Goal: Information Seeking & Learning: Find specific page/section

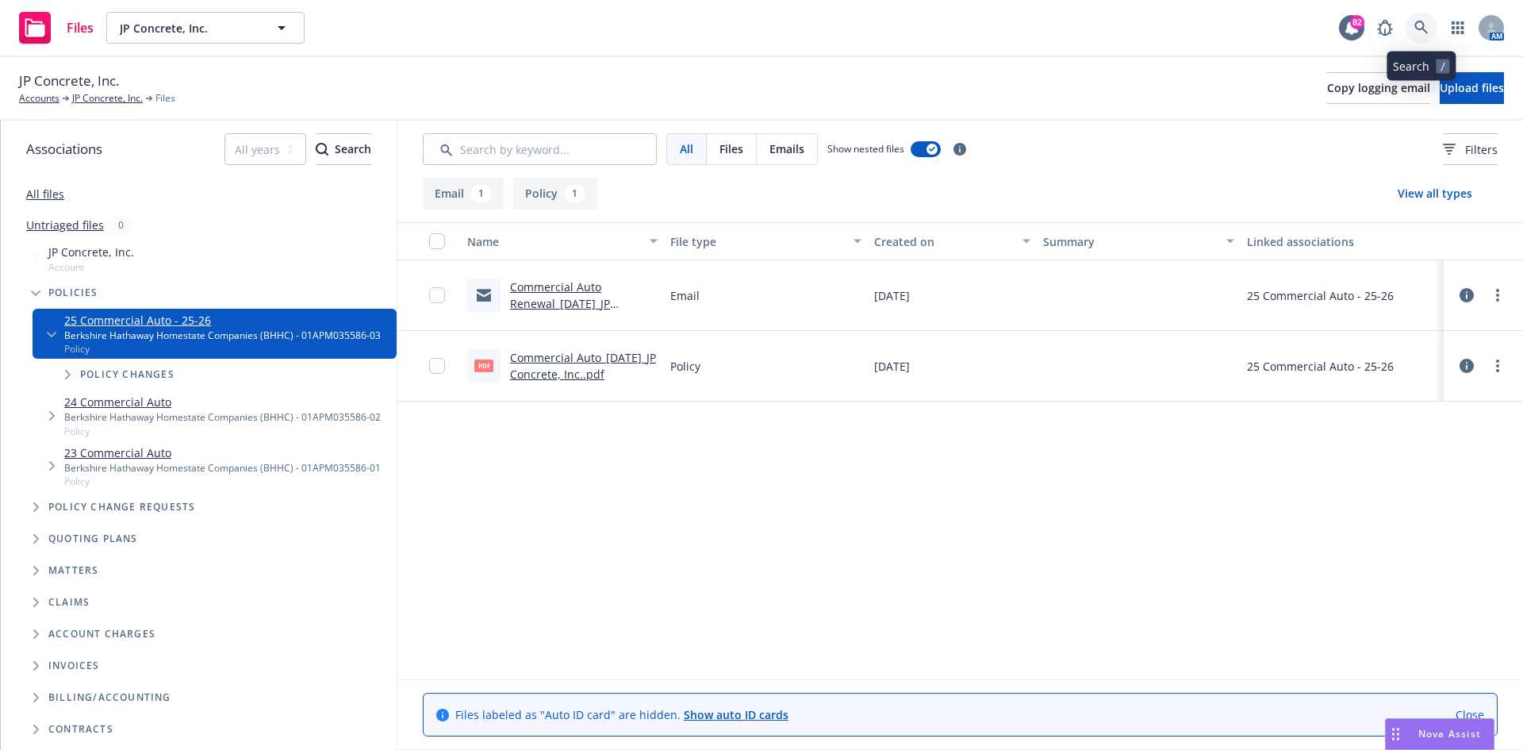
click at [1427, 23] on icon at bounding box center [1421, 28] width 14 height 14
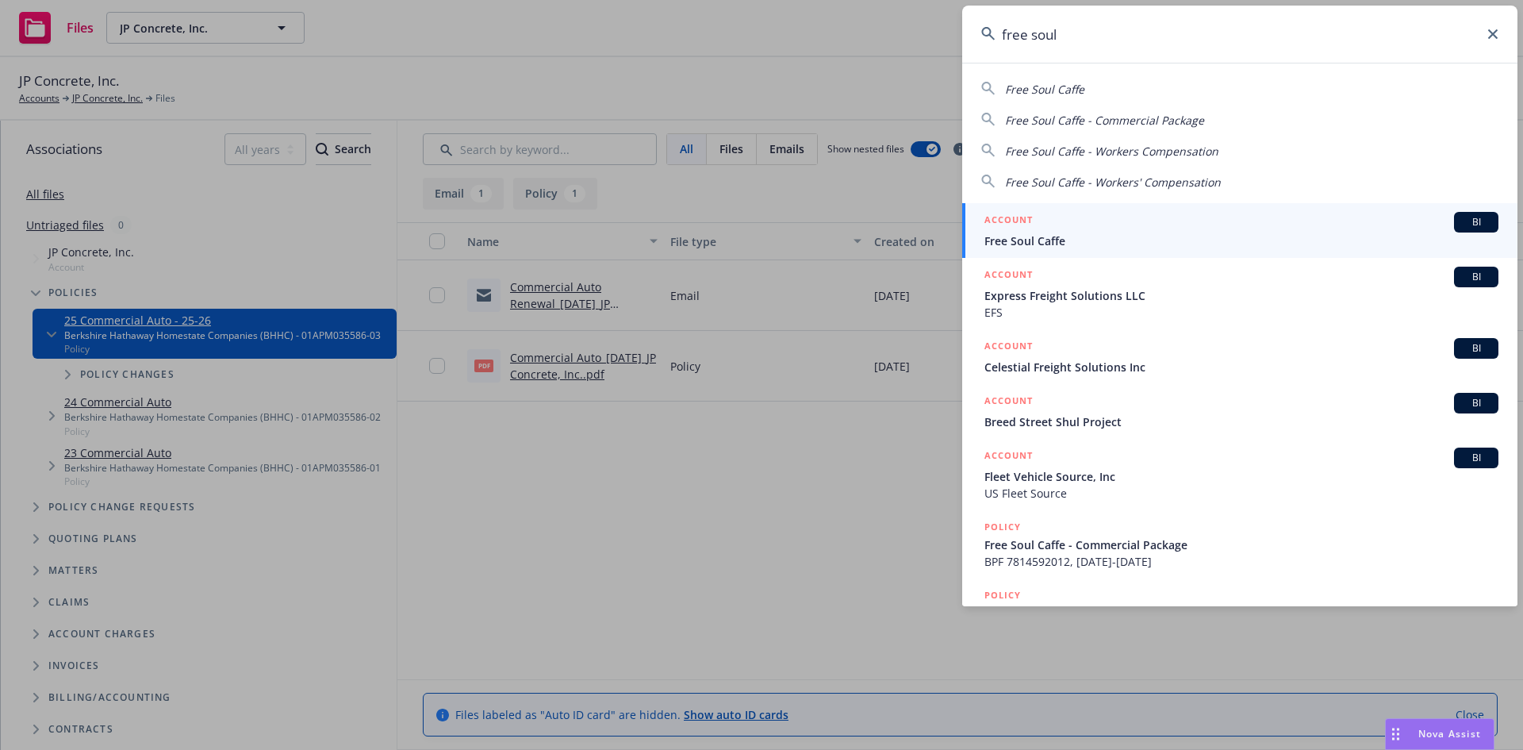
type input "free soul"
click at [1031, 216] on h5 "ACCOUNT" at bounding box center [1008, 221] width 48 height 19
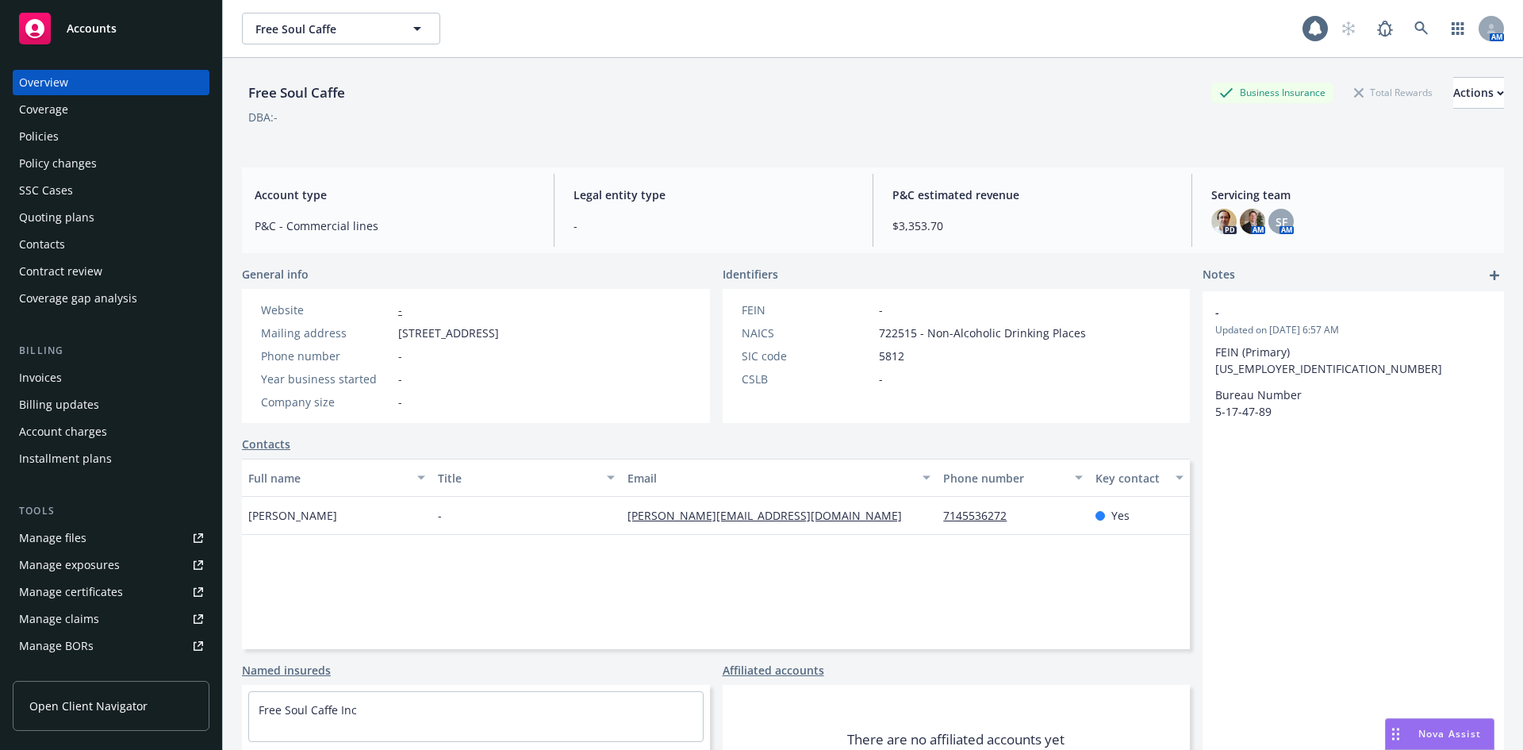
click at [125, 130] on div "Policies" at bounding box center [111, 136] width 184 height 25
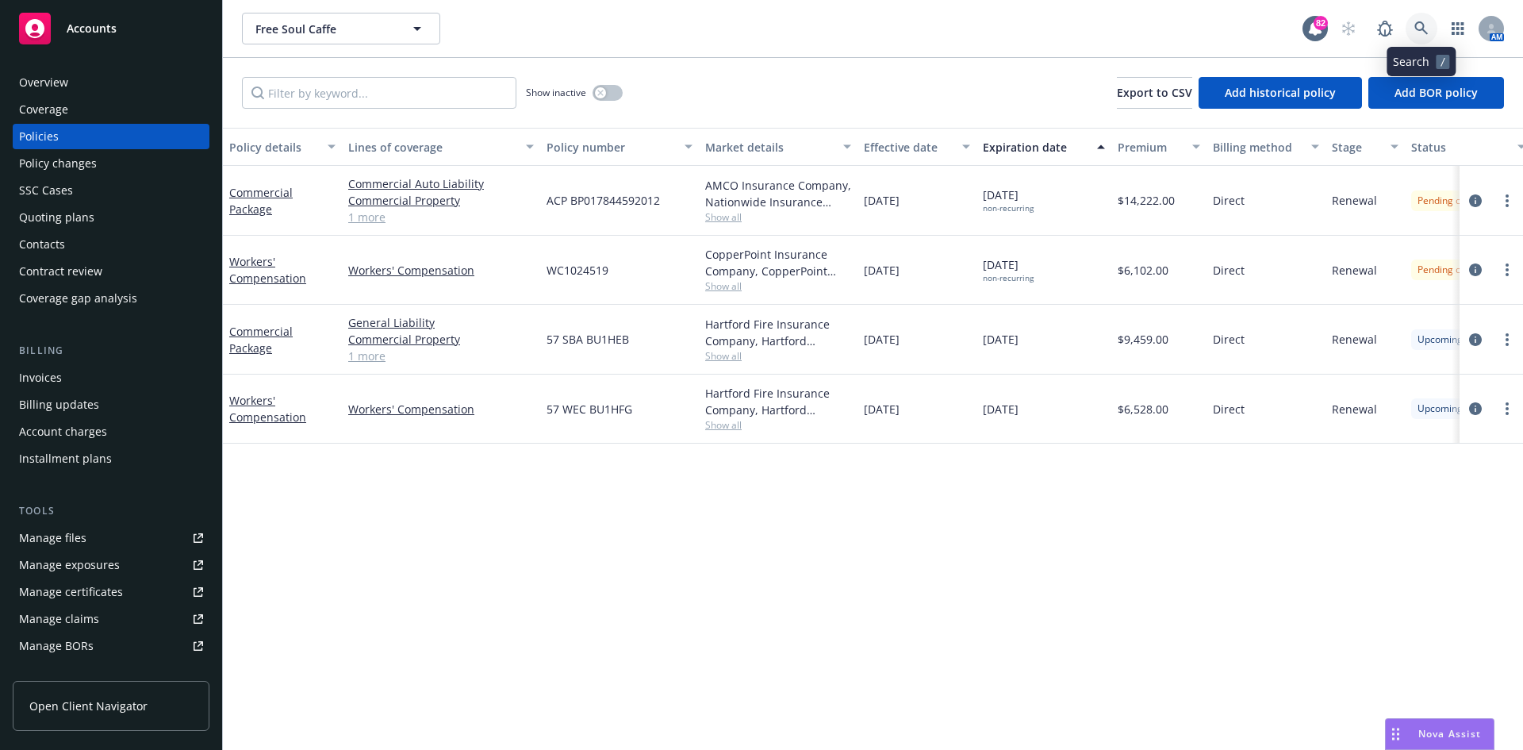
click at [1426, 28] on icon at bounding box center [1421, 28] width 14 height 14
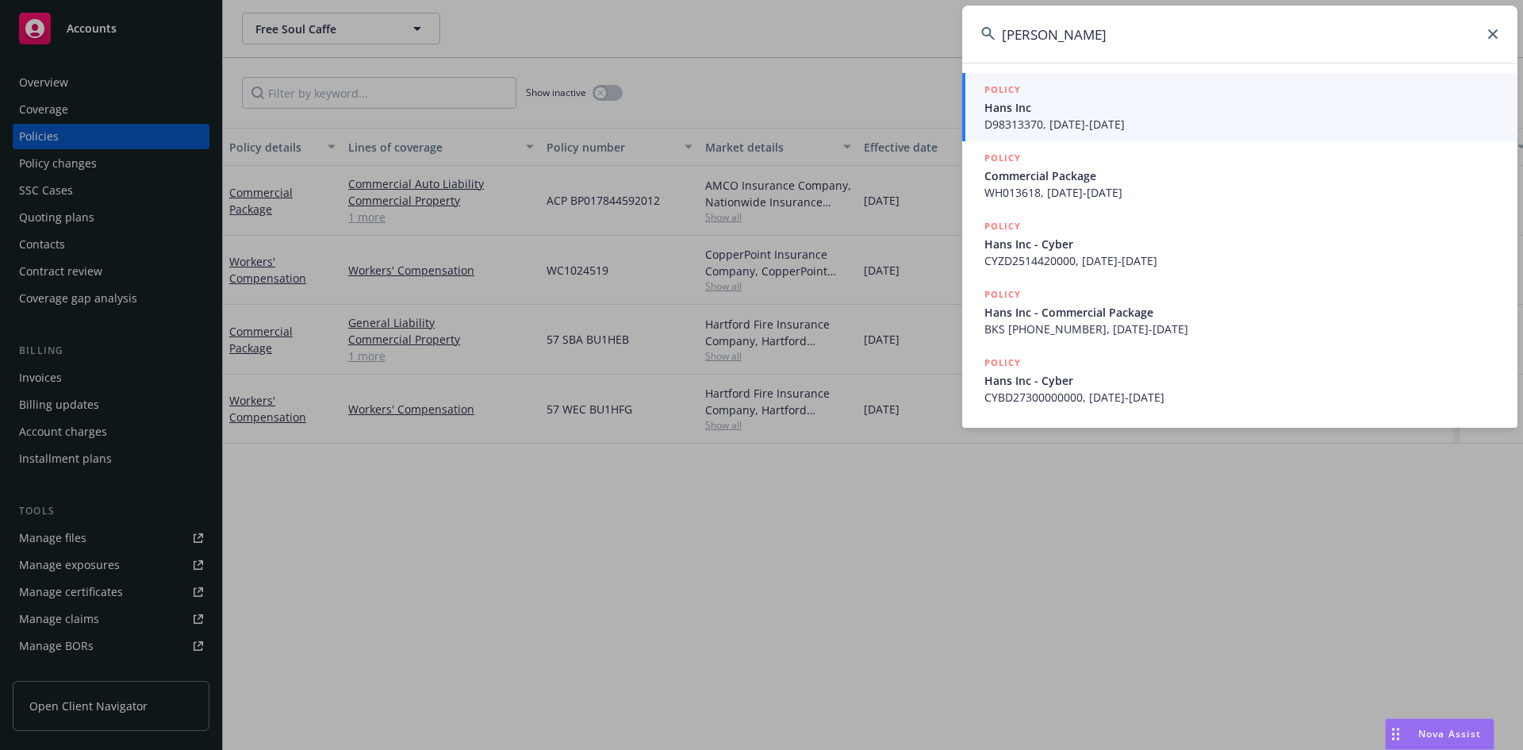
type input "[PERSON_NAME]"
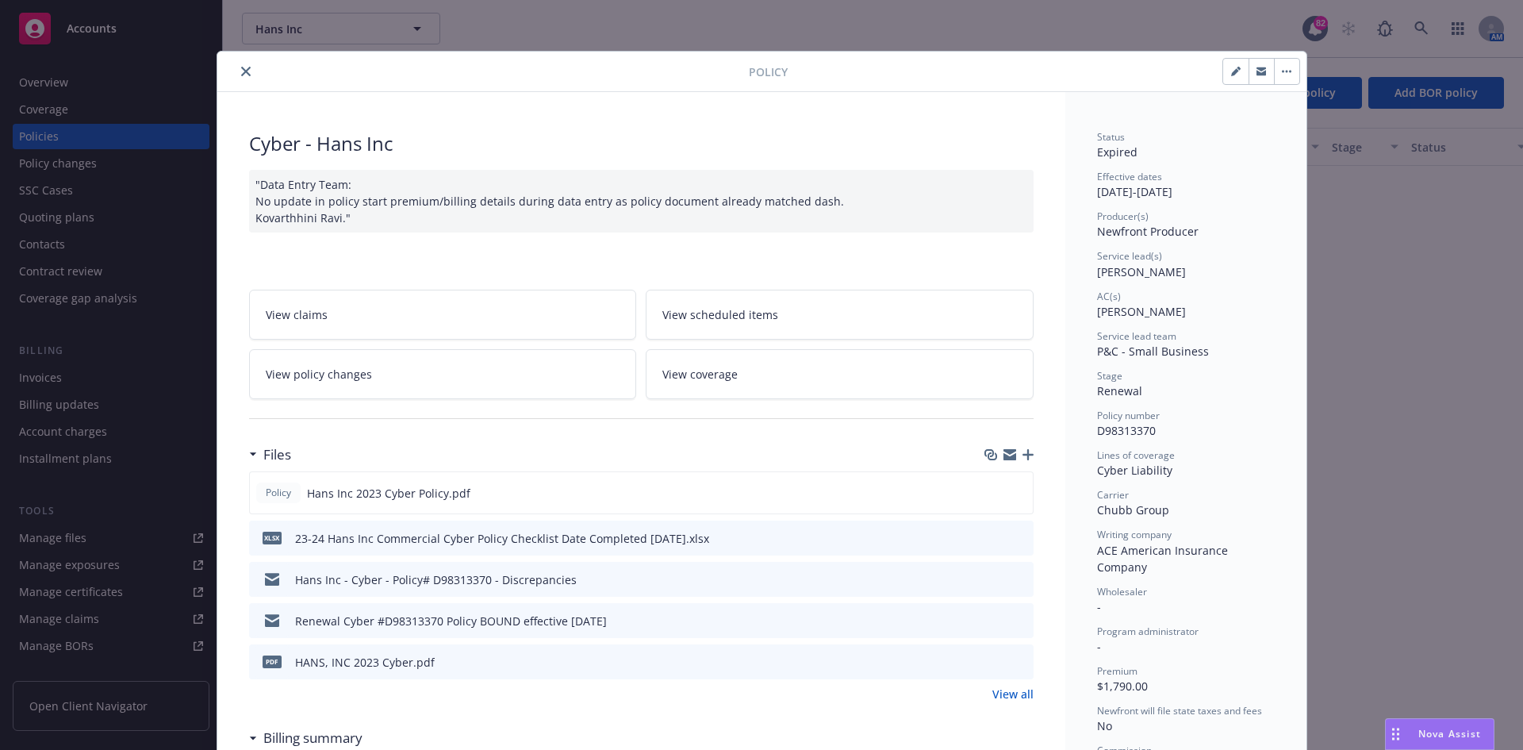
click at [236, 65] on button "close" at bounding box center [245, 71] width 19 height 19
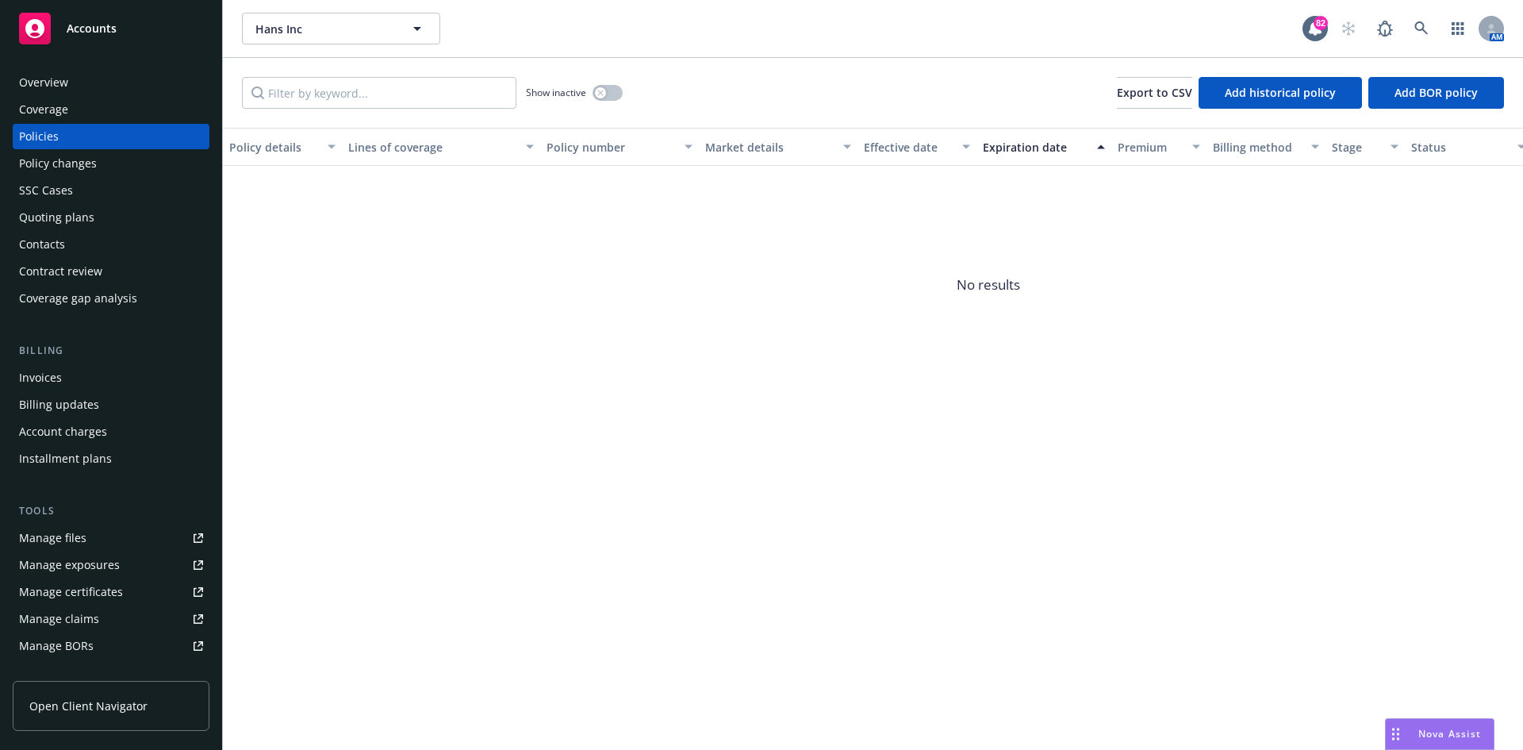
click at [121, 90] on div "Overview" at bounding box center [111, 82] width 184 height 25
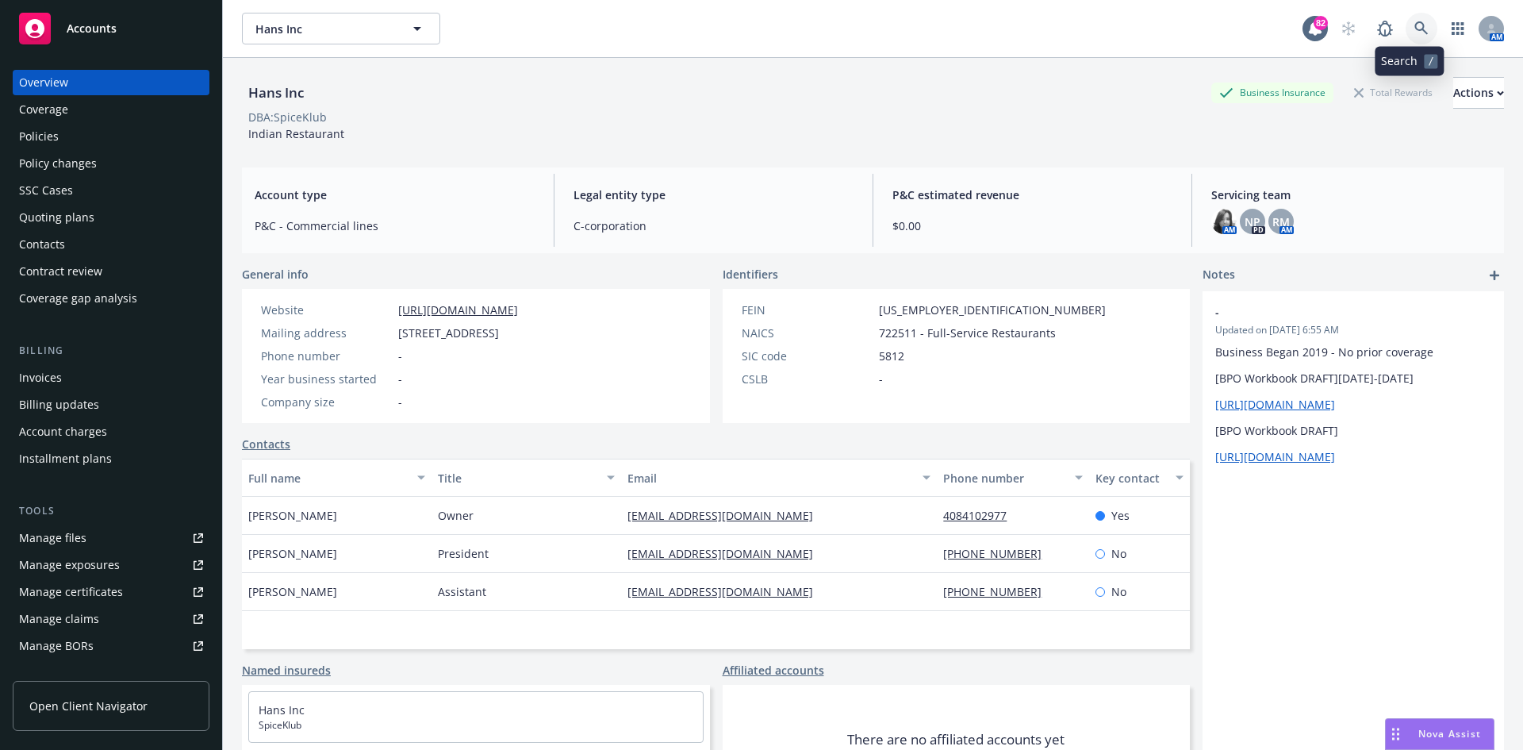
click at [1414, 28] on icon at bounding box center [1421, 28] width 14 height 14
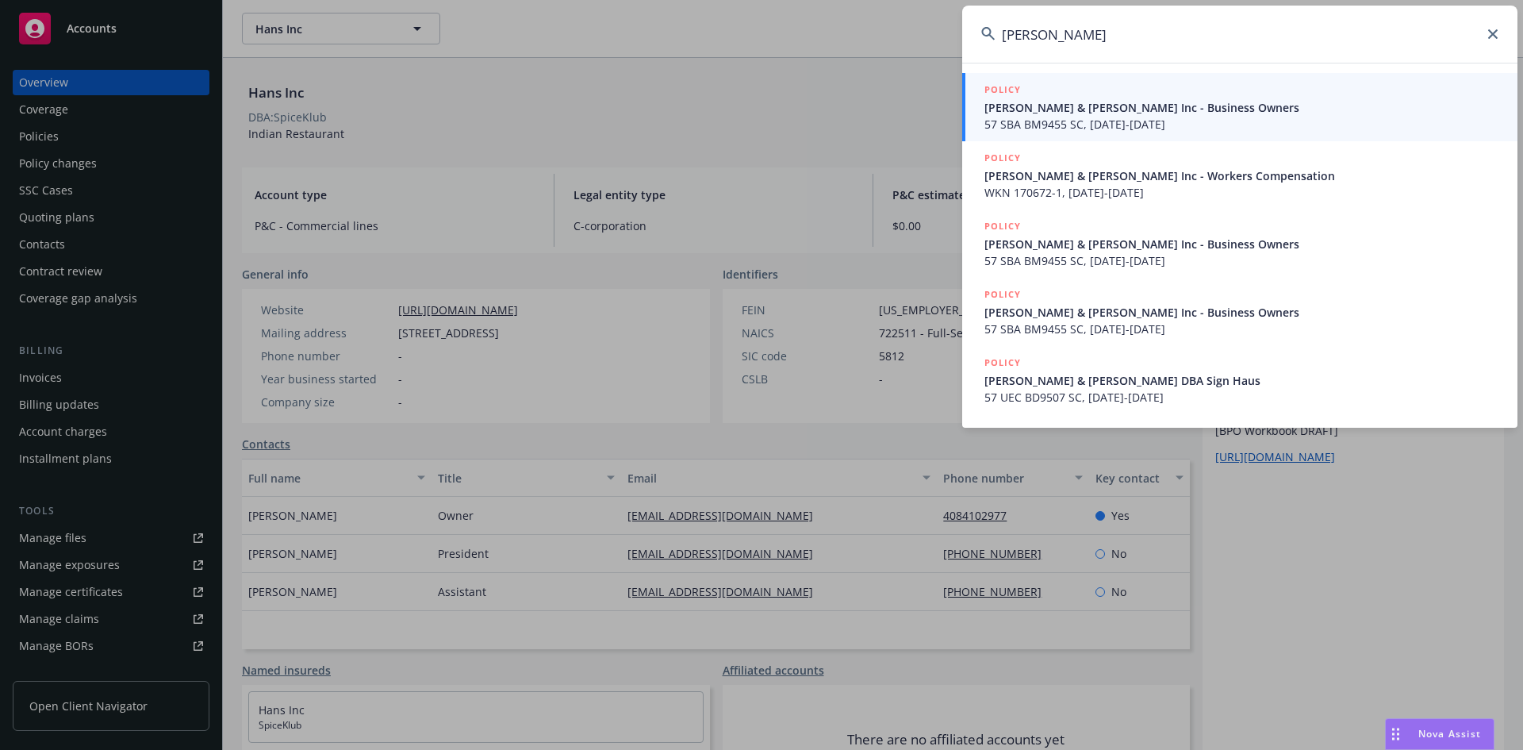
type input "[PERSON_NAME]"
click at [1011, 85] on h5 "POLICY" at bounding box center [1002, 90] width 36 height 16
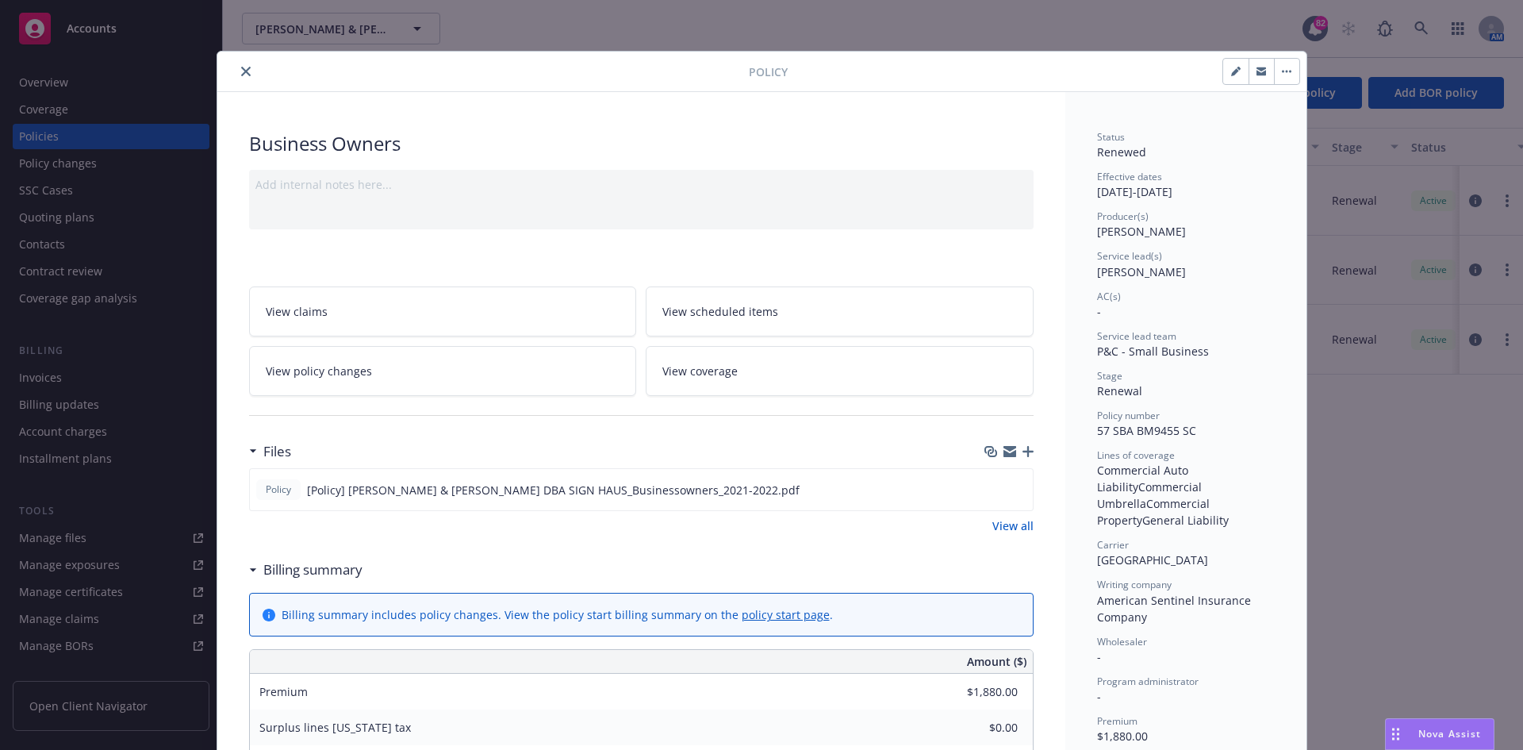
click at [246, 71] on button "close" at bounding box center [245, 71] width 19 height 19
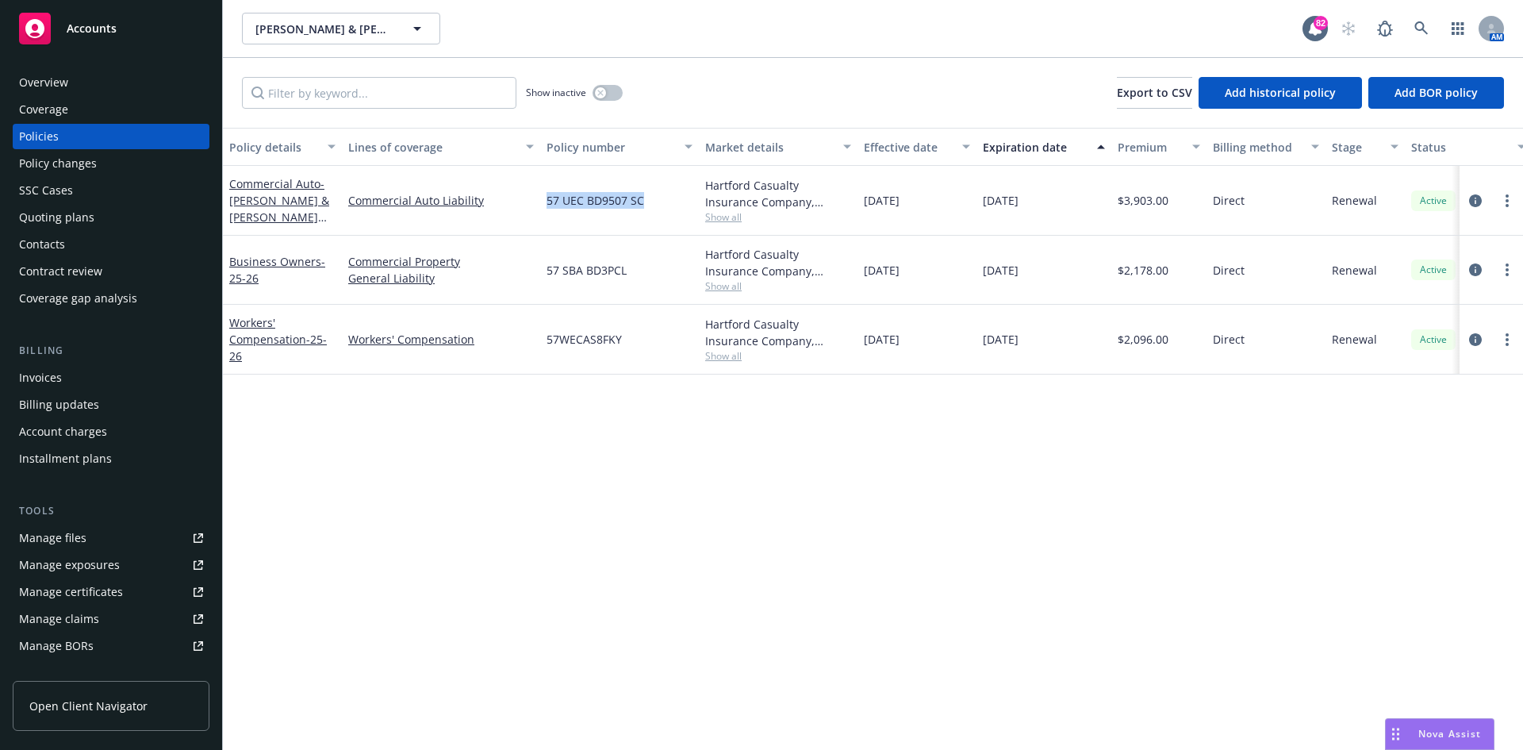
drag, startPoint x: 655, startPoint y: 197, endPoint x: 547, endPoint y: 202, distance: 108.8
click at [547, 202] on div "57 UEC BD9507 SC" at bounding box center [619, 201] width 159 height 70
copy span "57 UEC BD9507 SC"
click at [1415, 27] on icon at bounding box center [1420, 27] width 13 height 13
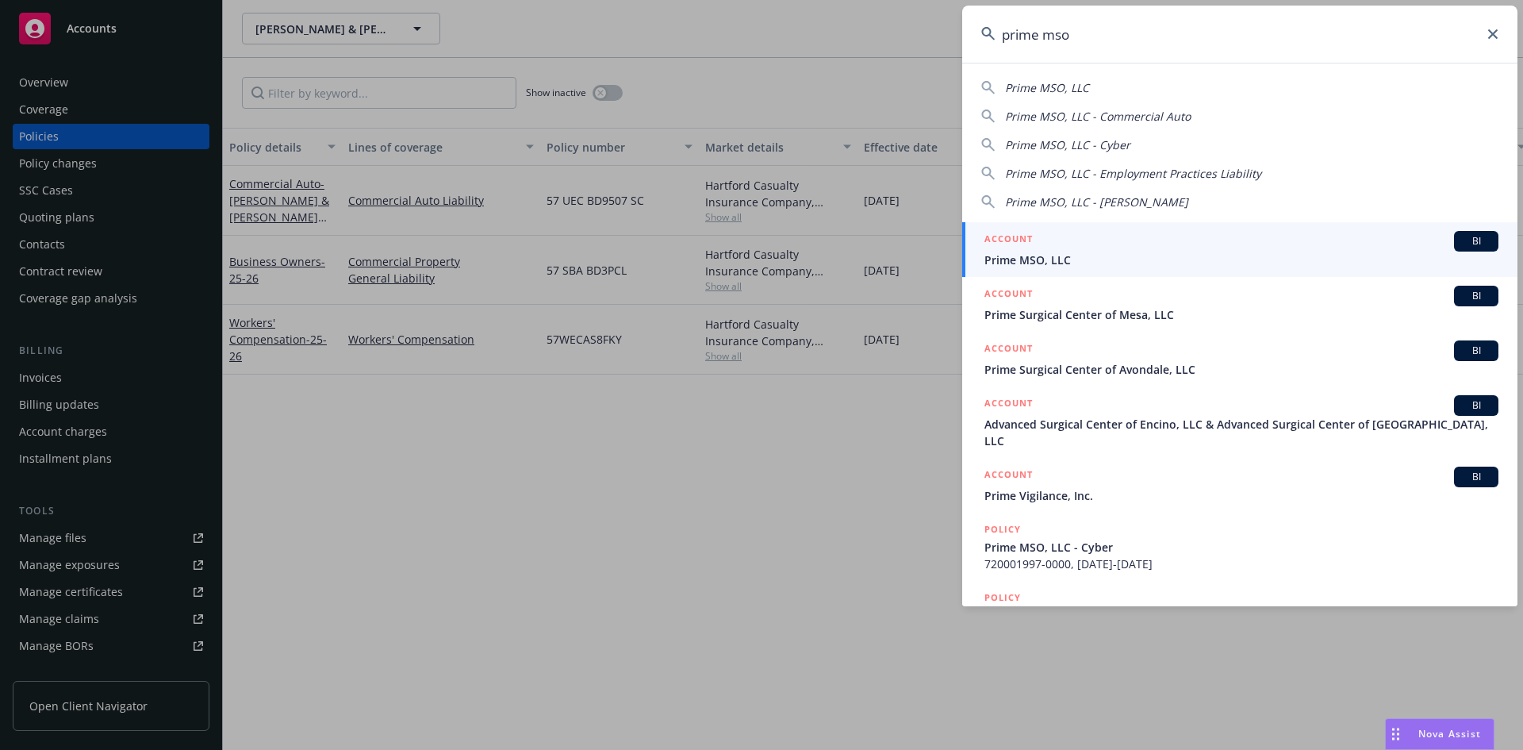
type input "prime mso"
click at [1015, 233] on h5 "ACCOUNT" at bounding box center [1008, 240] width 48 height 19
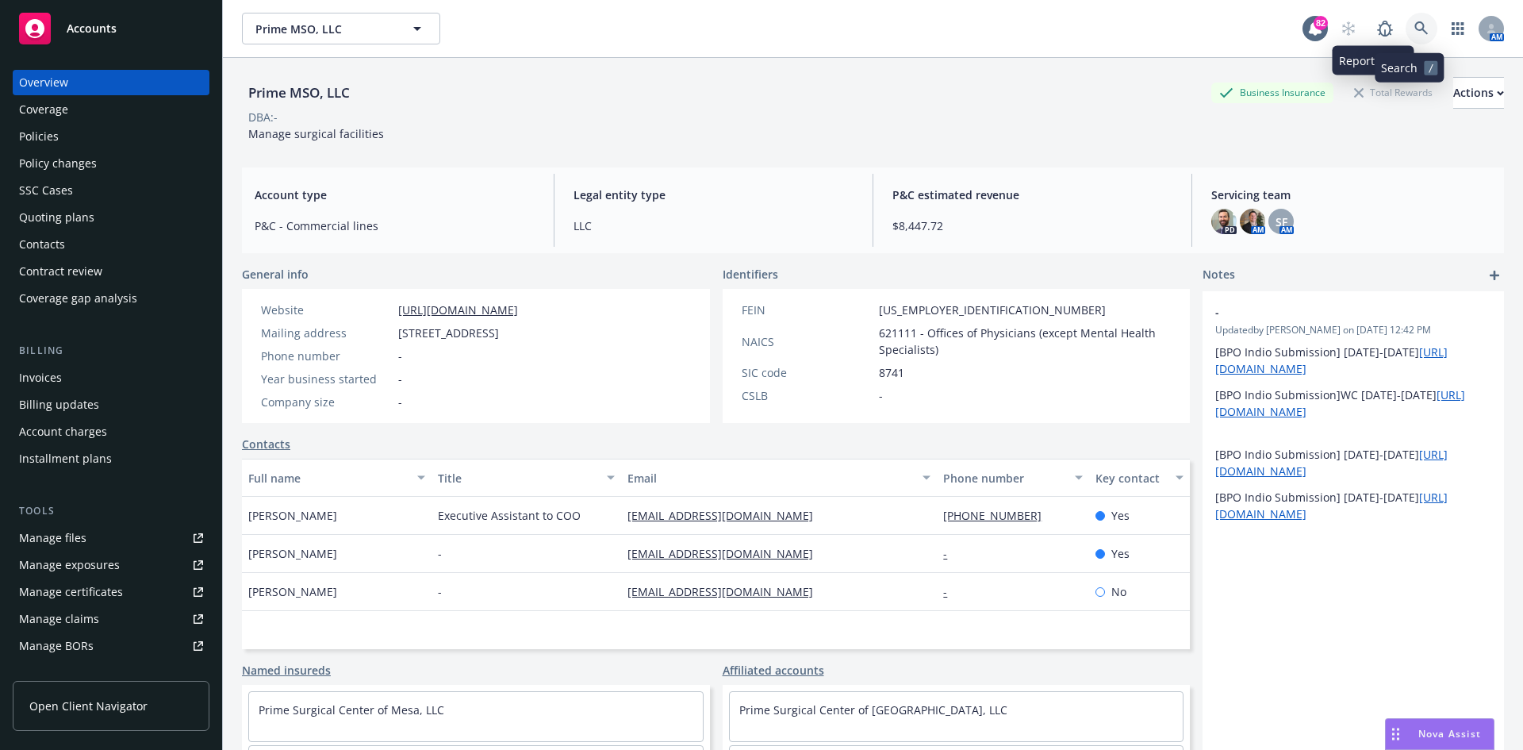
click at [1414, 24] on icon at bounding box center [1421, 28] width 14 height 14
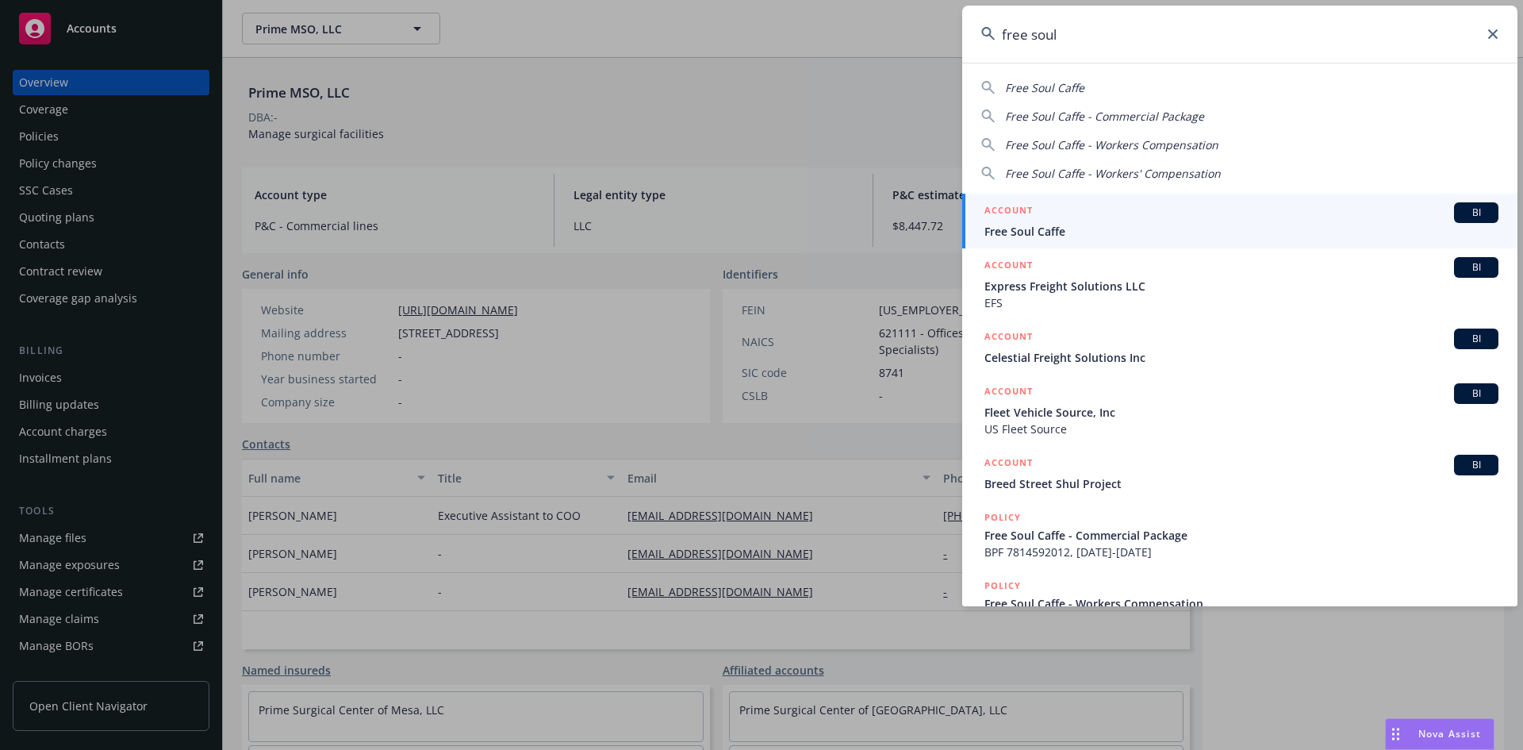
type input "free soul"
click at [1013, 212] on h5 "ACCOUNT" at bounding box center [1008, 211] width 48 height 19
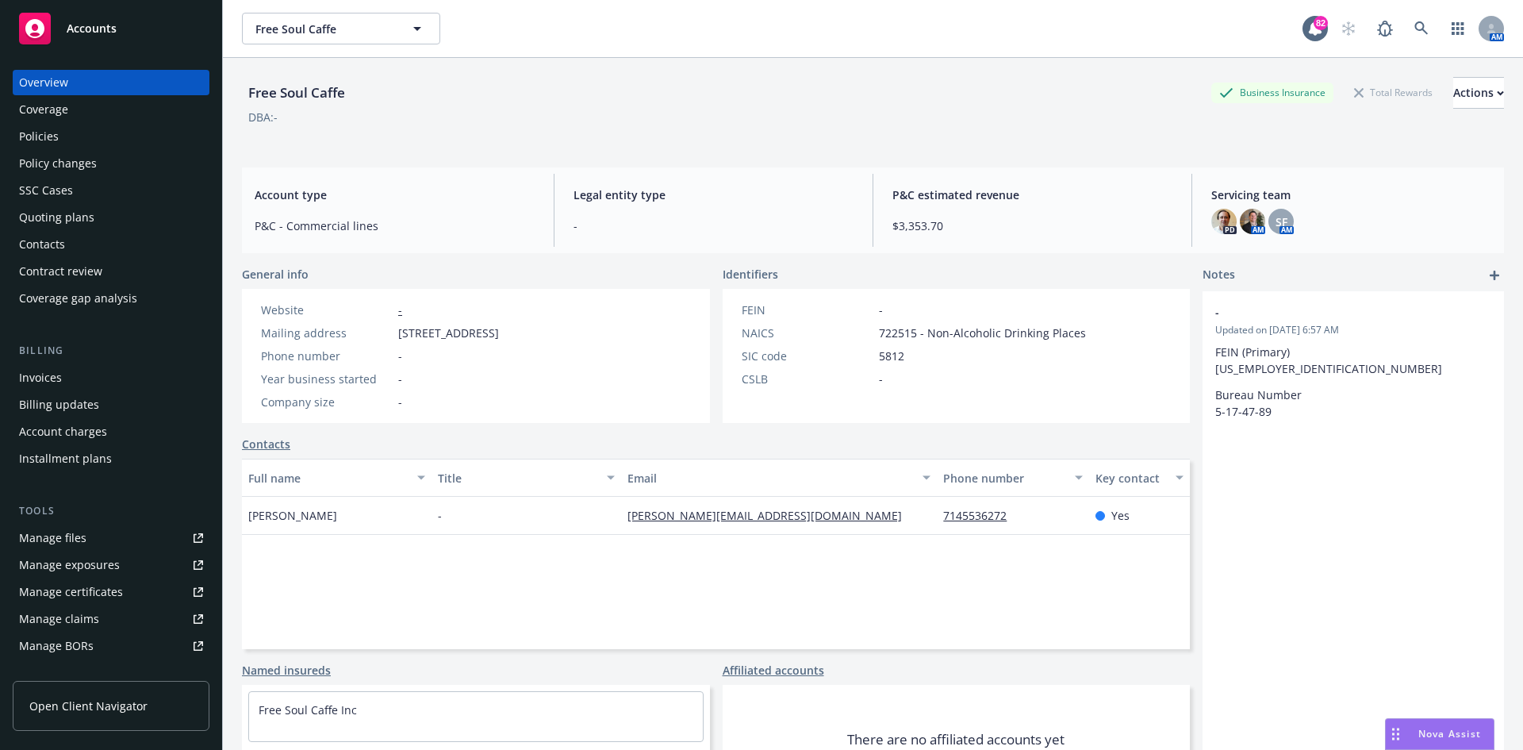
click at [99, 135] on div "Policies" at bounding box center [111, 136] width 184 height 25
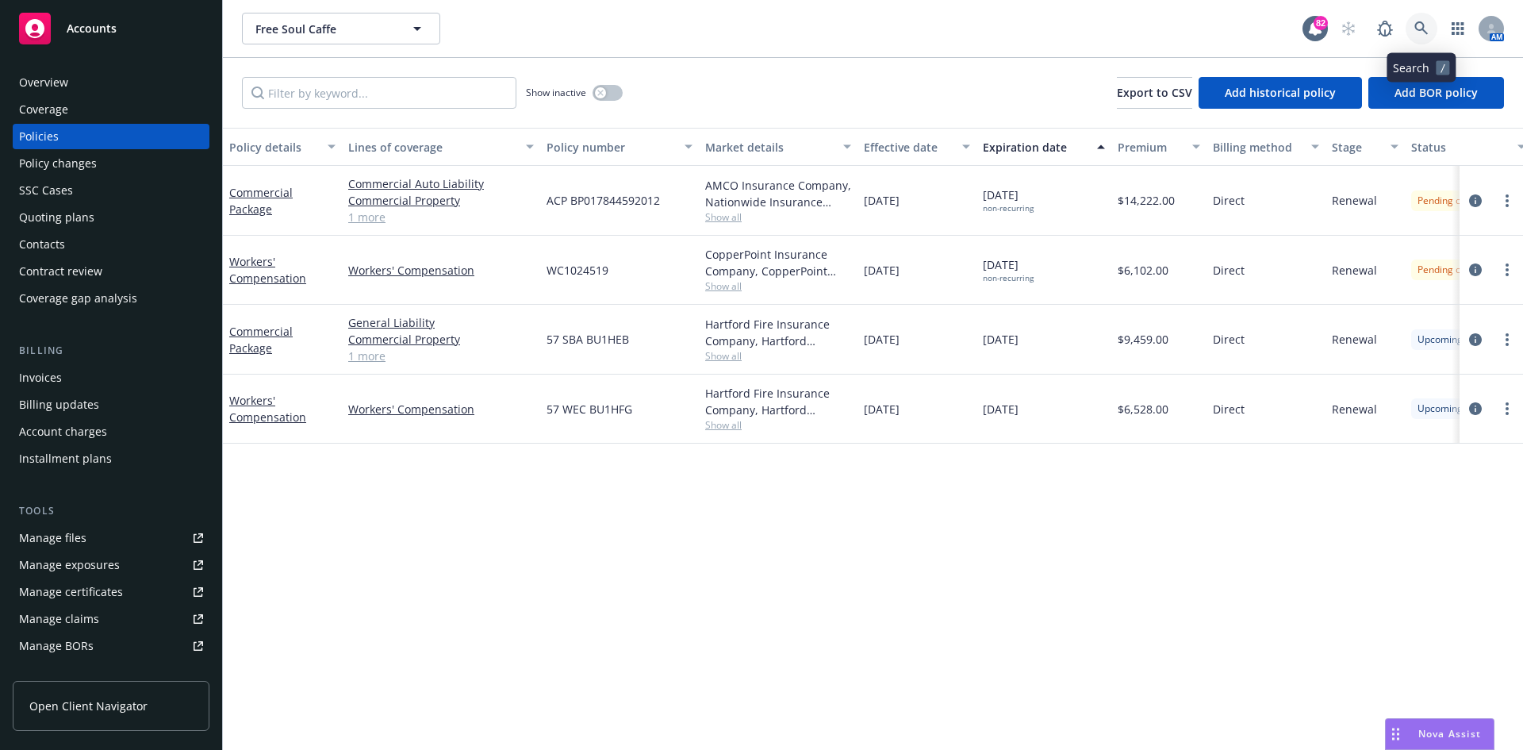
click at [1427, 23] on icon at bounding box center [1421, 28] width 14 height 14
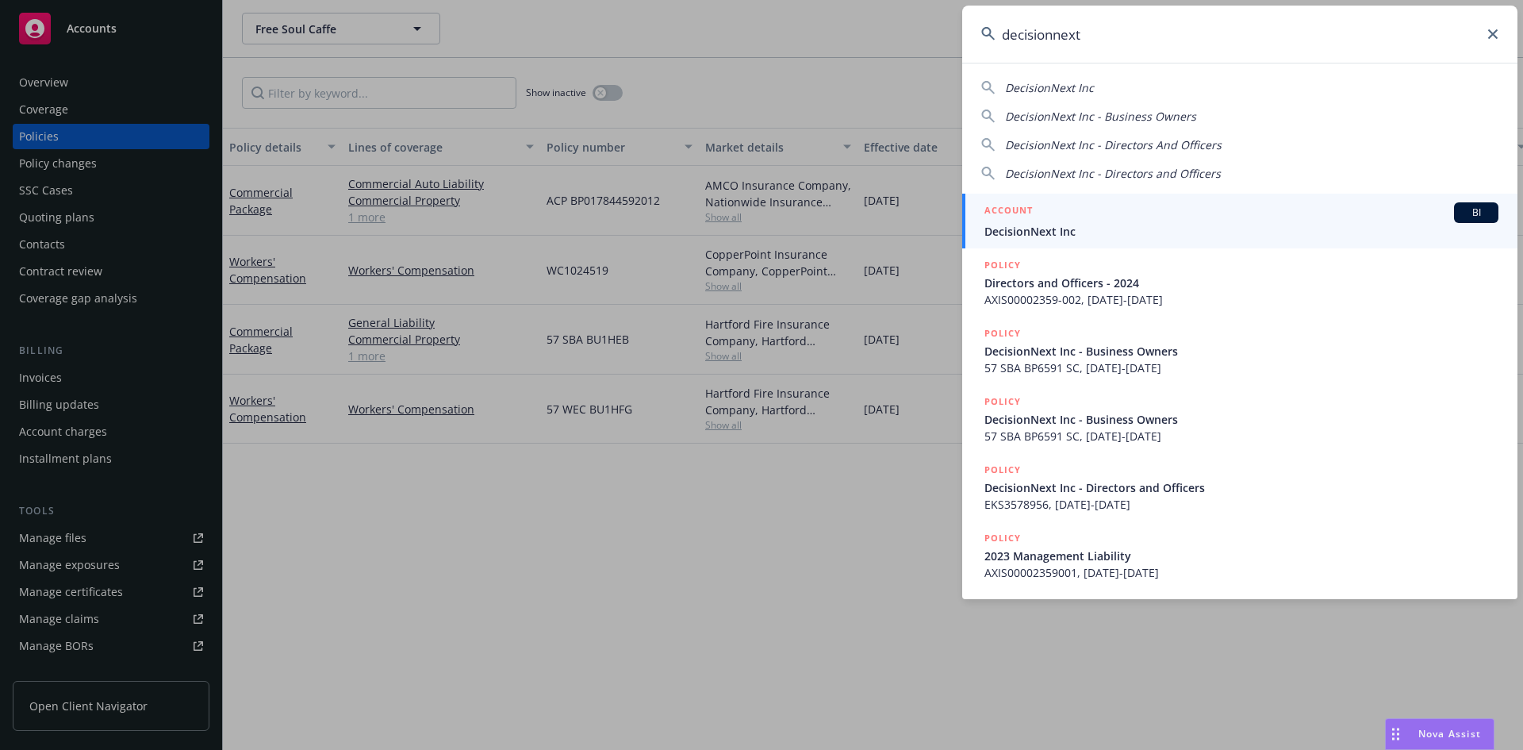
type input "decisionnext"
click at [1020, 206] on h5 "ACCOUNT" at bounding box center [1008, 211] width 48 height 19
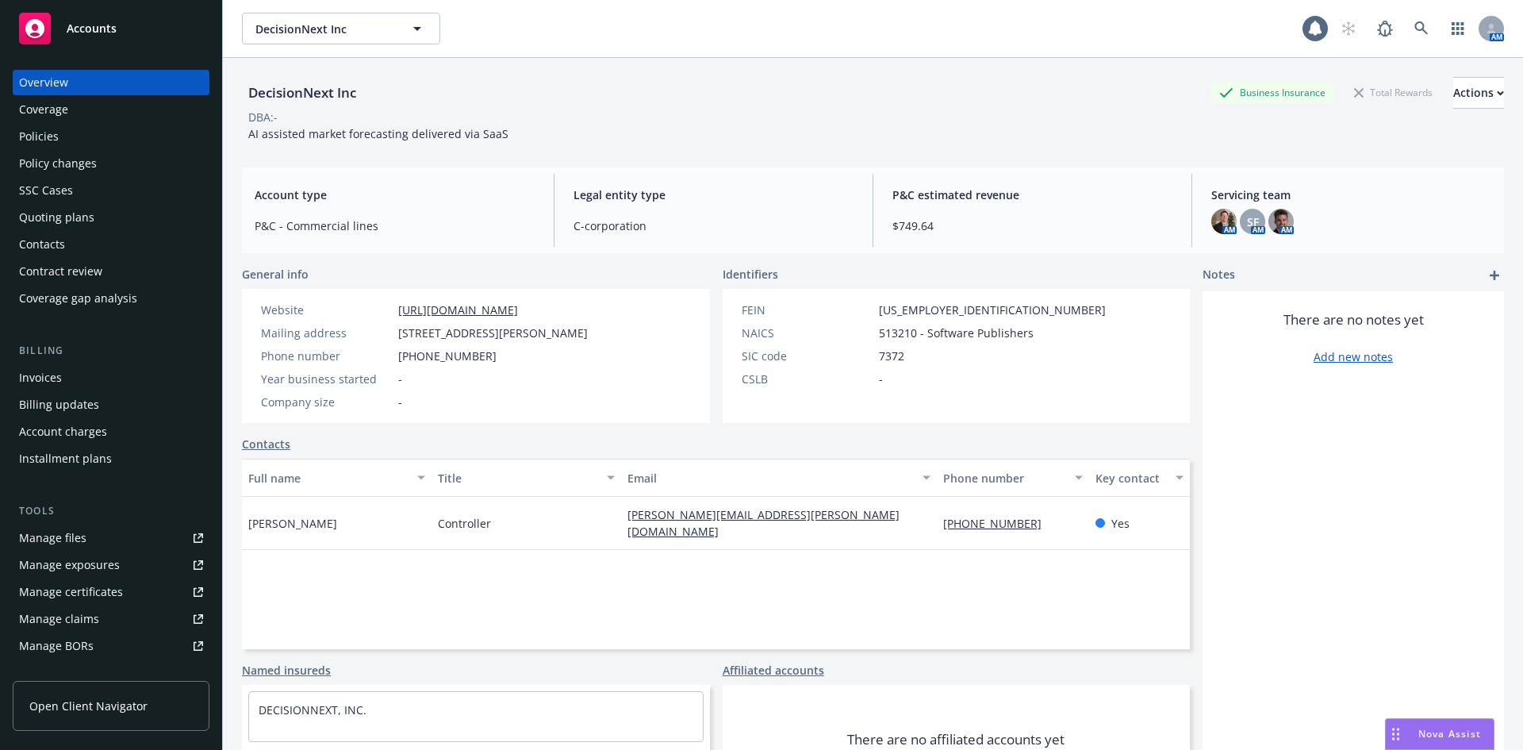
click at [51, 130] on div "Policies" at bounding box center [39, 136] width 40 height 25
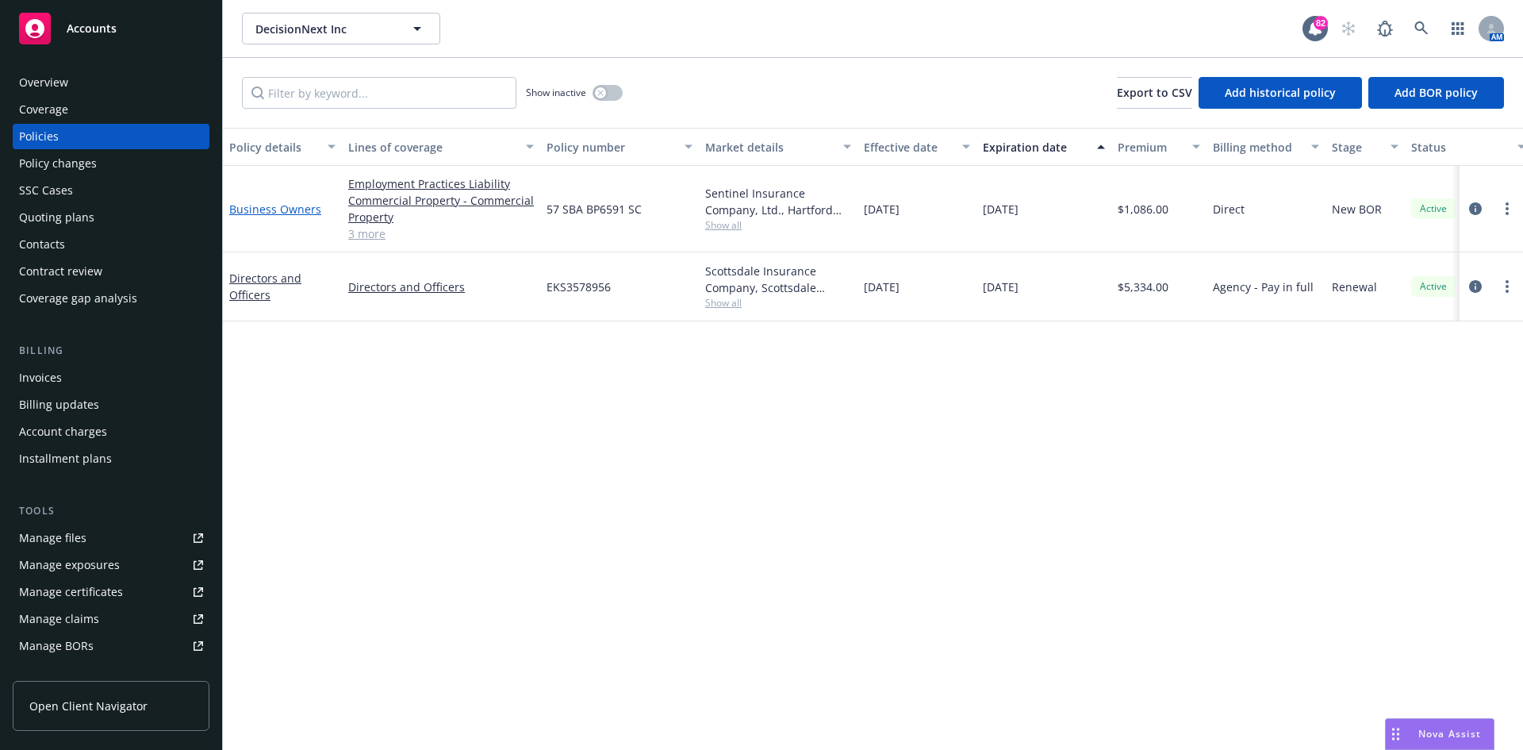
click at [276, 207] on link "Business Owners" at bounding box center [275, 208] width 92 height 15
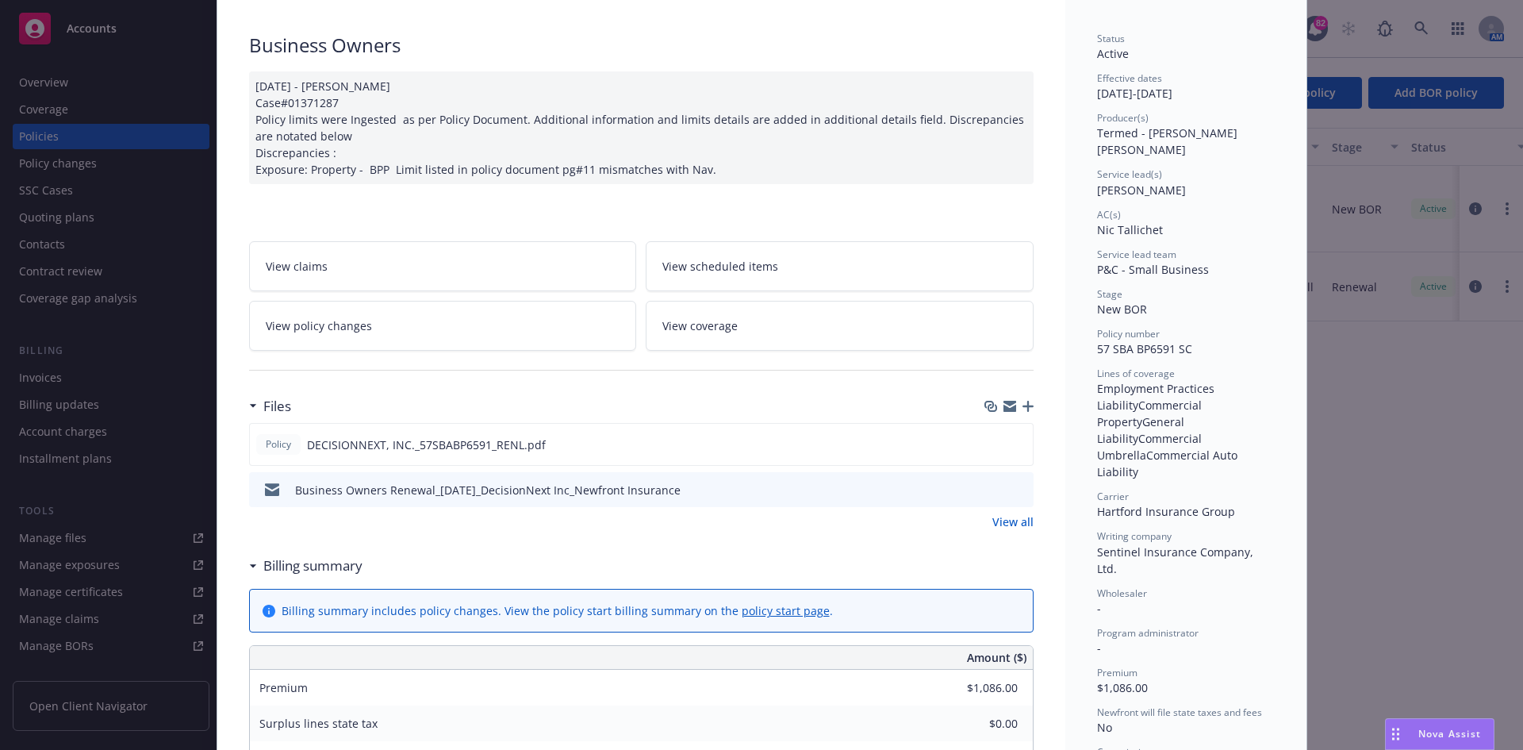
scroll to position [238, 0]
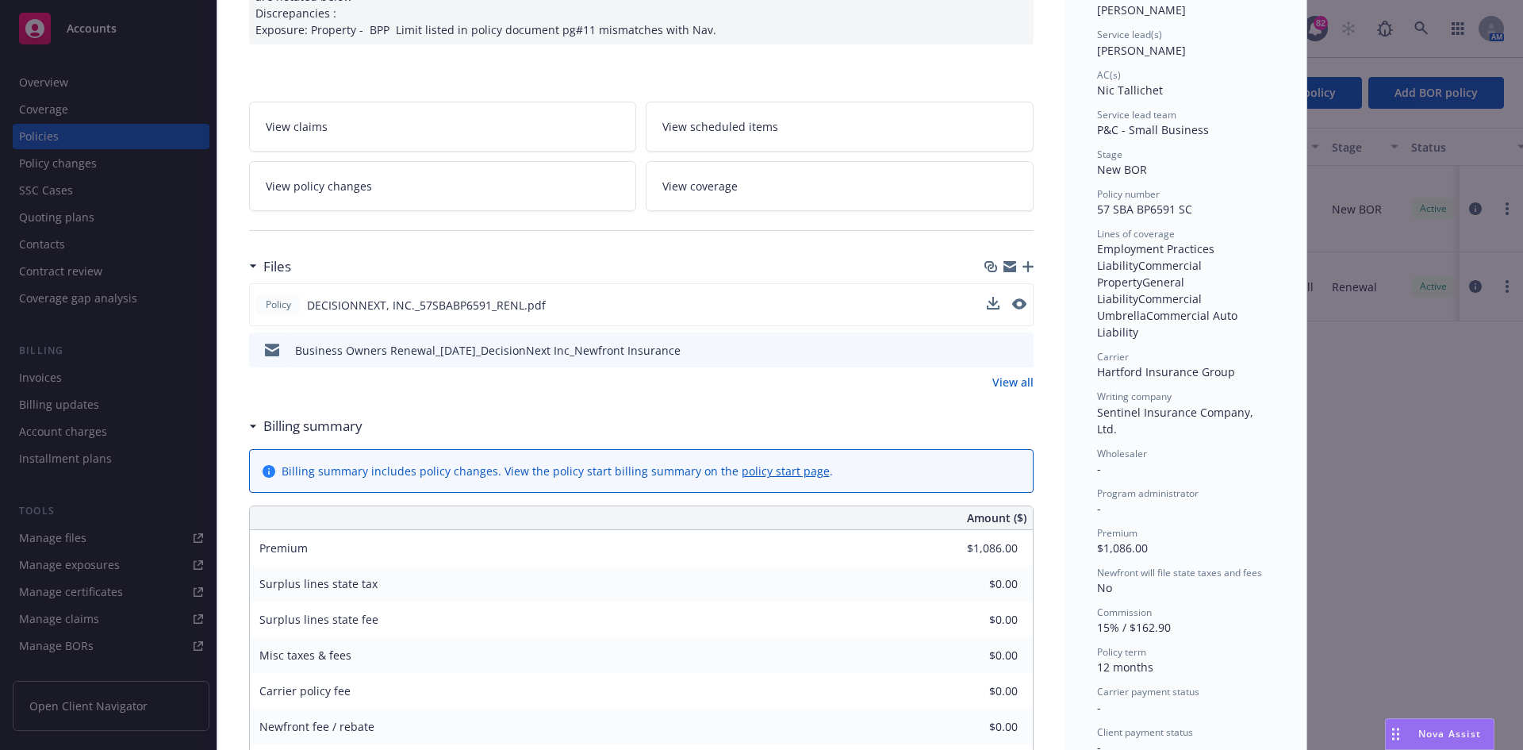
click at [1015, 309] on button at bounding box center [1019, 305] width 14 height 17
click at [1015, 301] on icon "preview file" at bounding box center [1018, 303] width 14 height 11
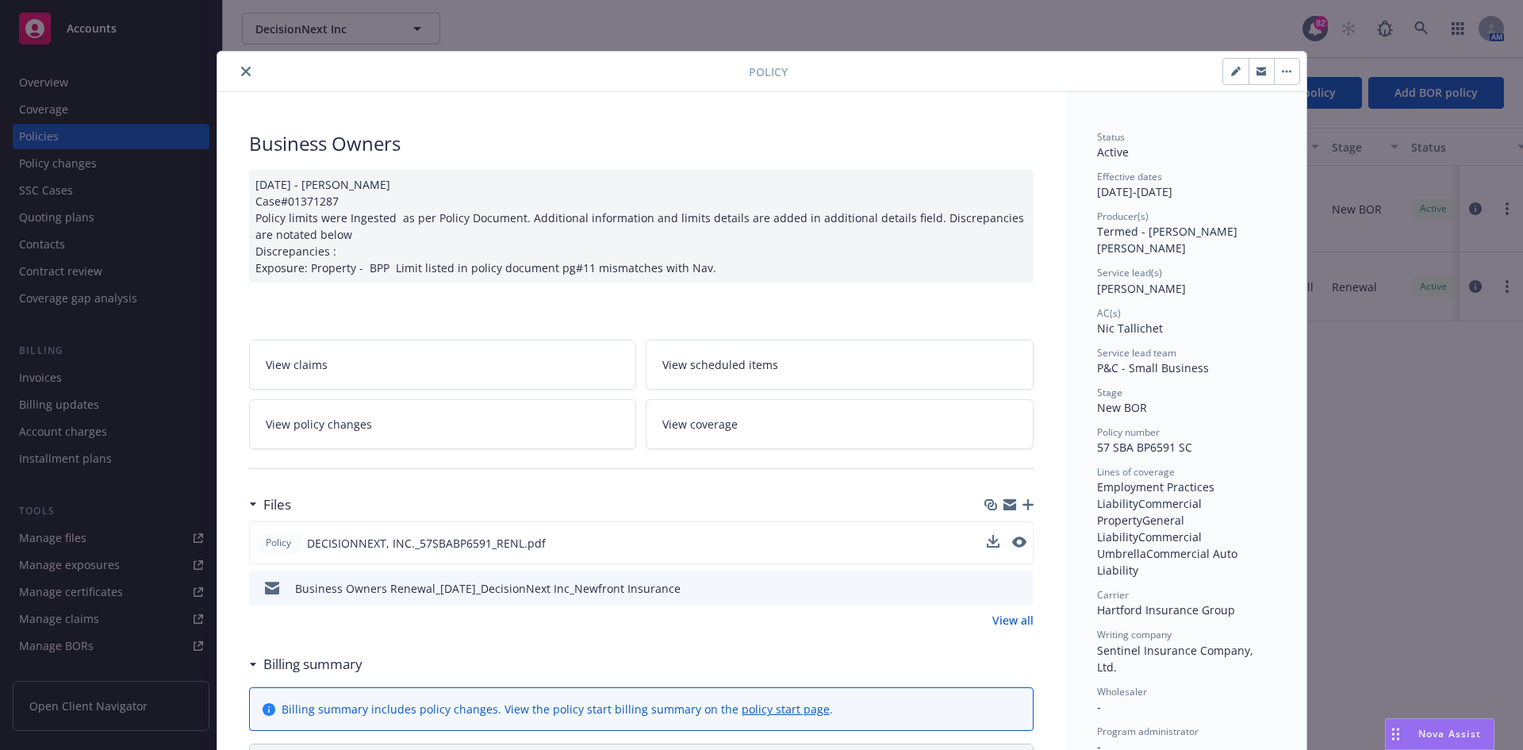
click at [241, 69] on icon "close" at bounding box center [246, 72] width 10 height 10
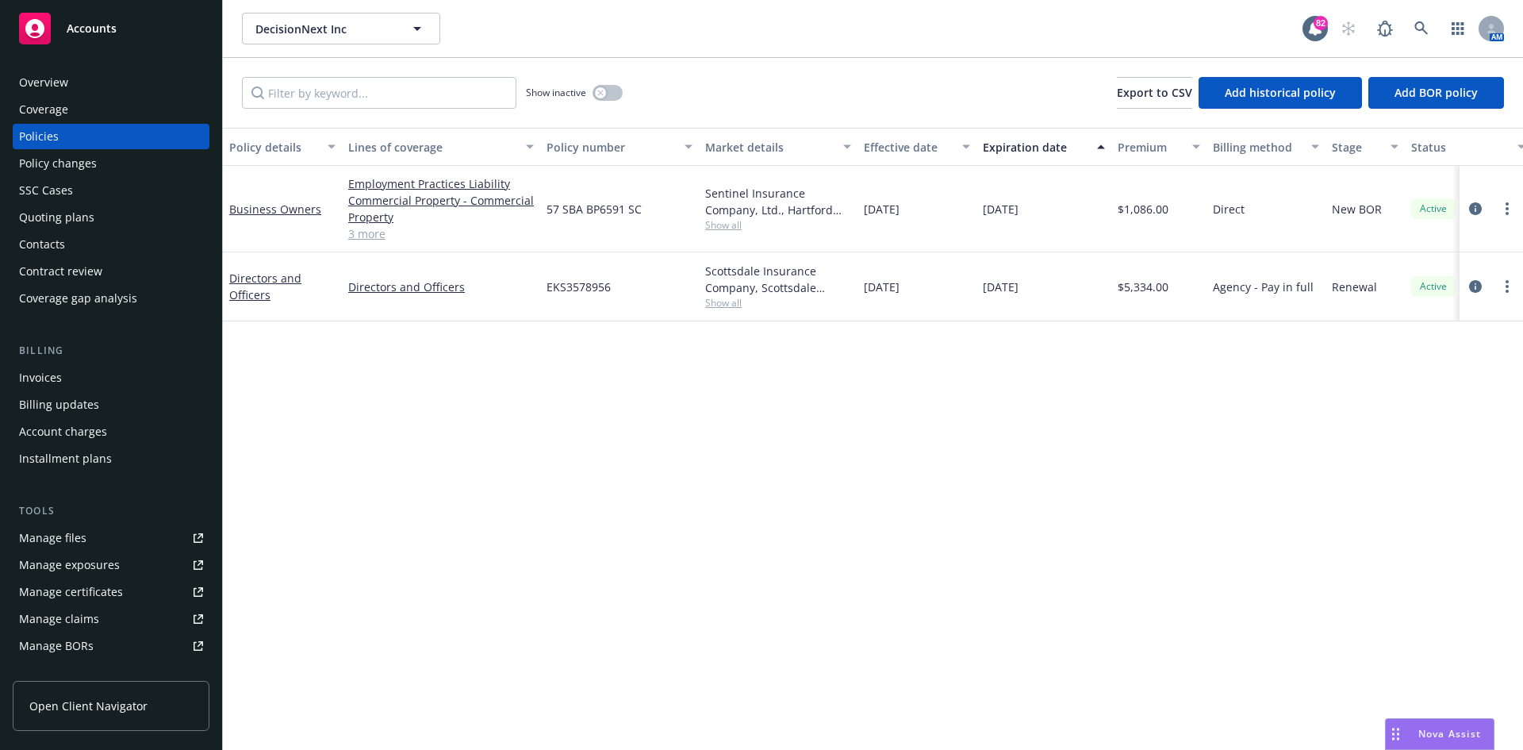
drag, startPoint x: 1057, startPoint y: 211, endPoint x: 984, endPoint y: 205, distance: 73.2
click at [984, 205] on div "[DATE]" at bounding box center [1044, 209] width 135 height 86
copy span "[DATE]"
click at [1422, 29] on icon at bounding box center [1420, 27] width 13 height 13
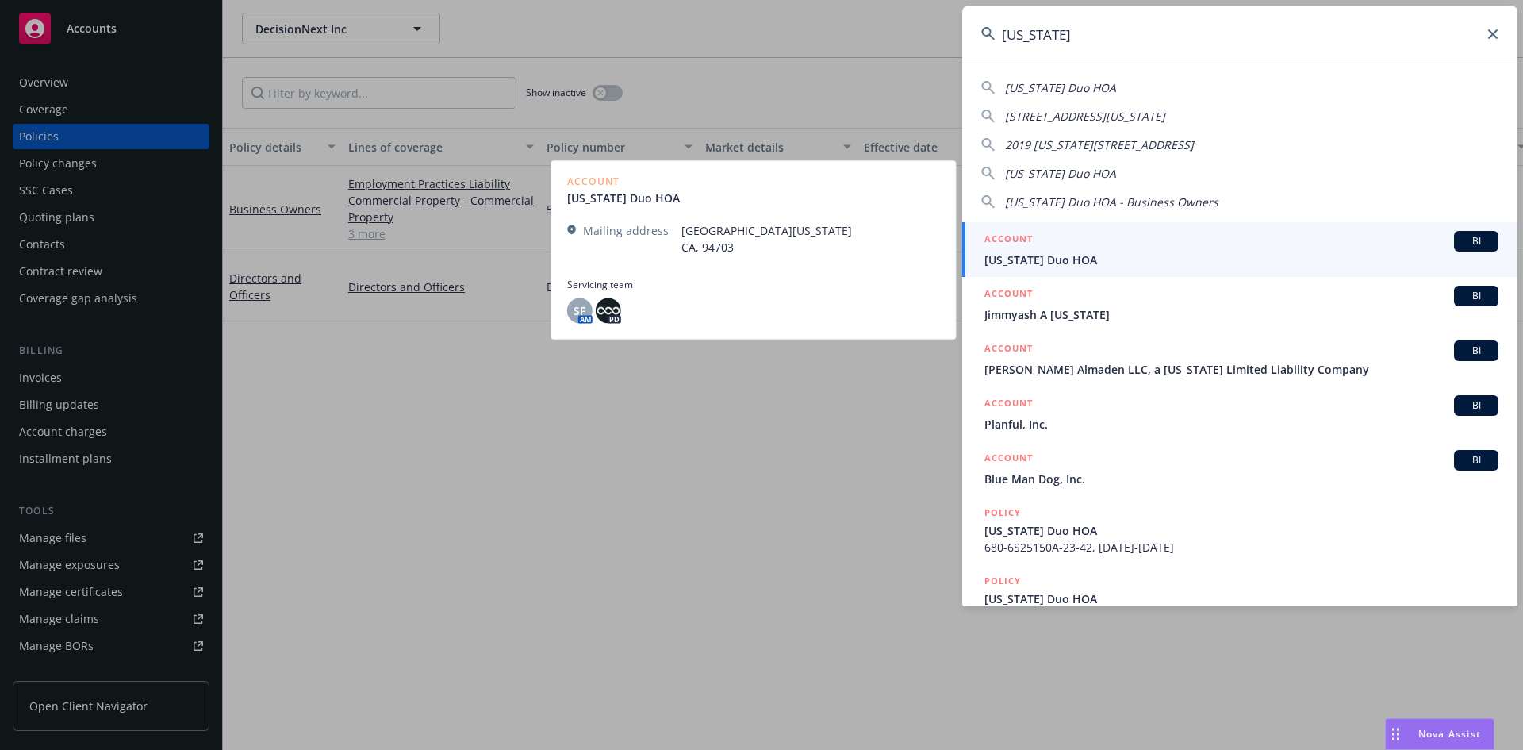
type input "[US_STATE]"
click at [1023, 240] on h5 "ACCOUNT" at bounding box center [1008, 240] width 48 height 19
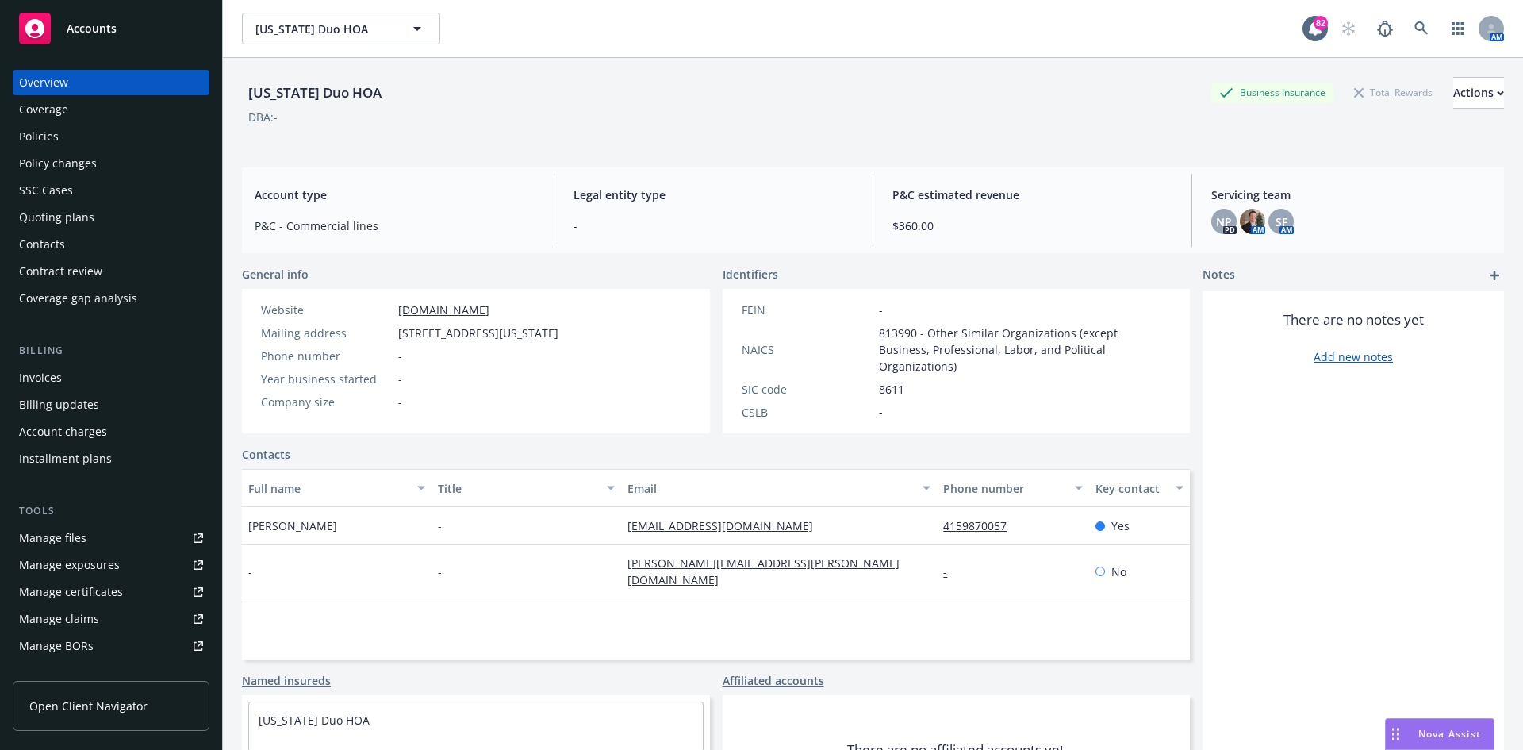
click at [104, 137] on div "Policies" at bounding box center [111, 136] width 184 height 25
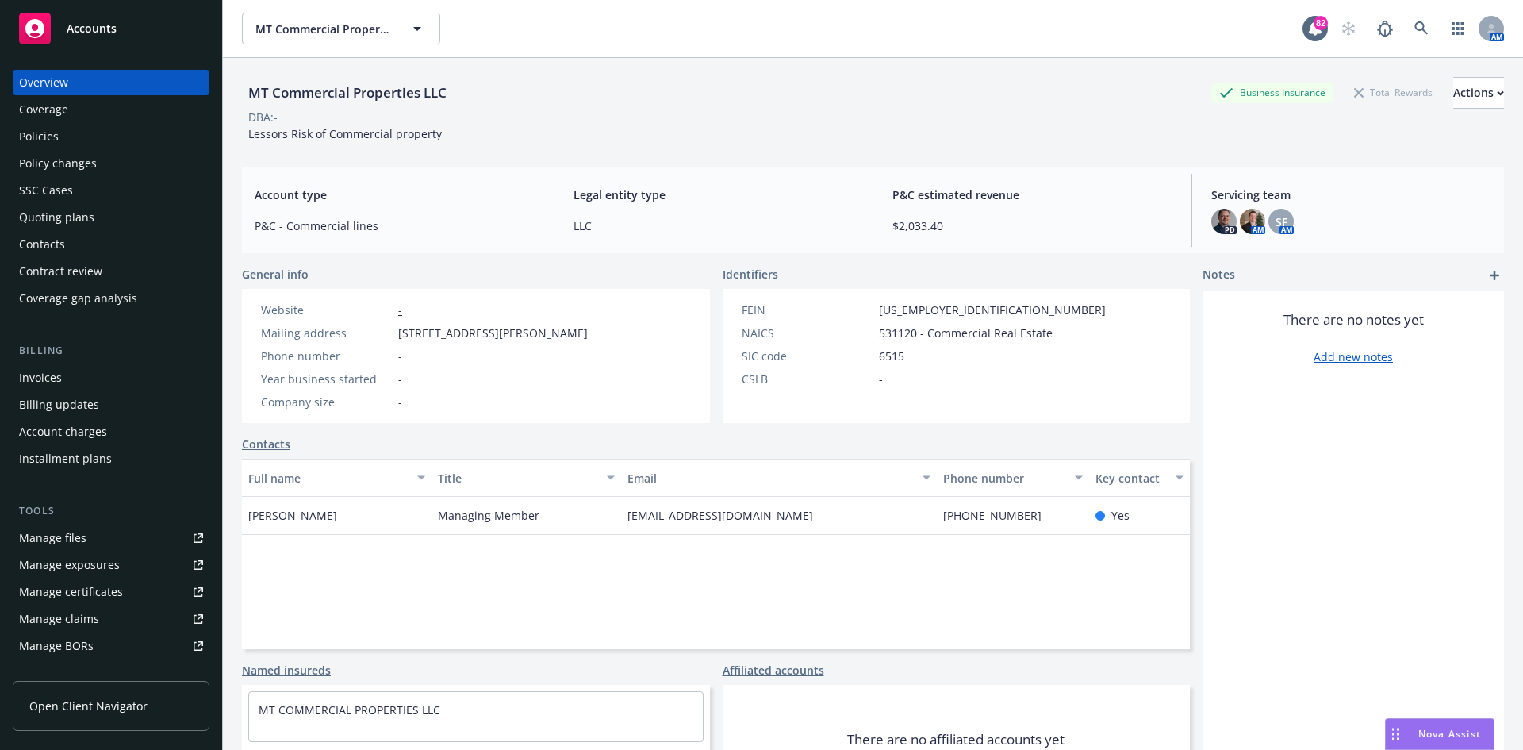
click at [59, 134] on div "Policies" at bounding box center [111, 136] width 184 height 25
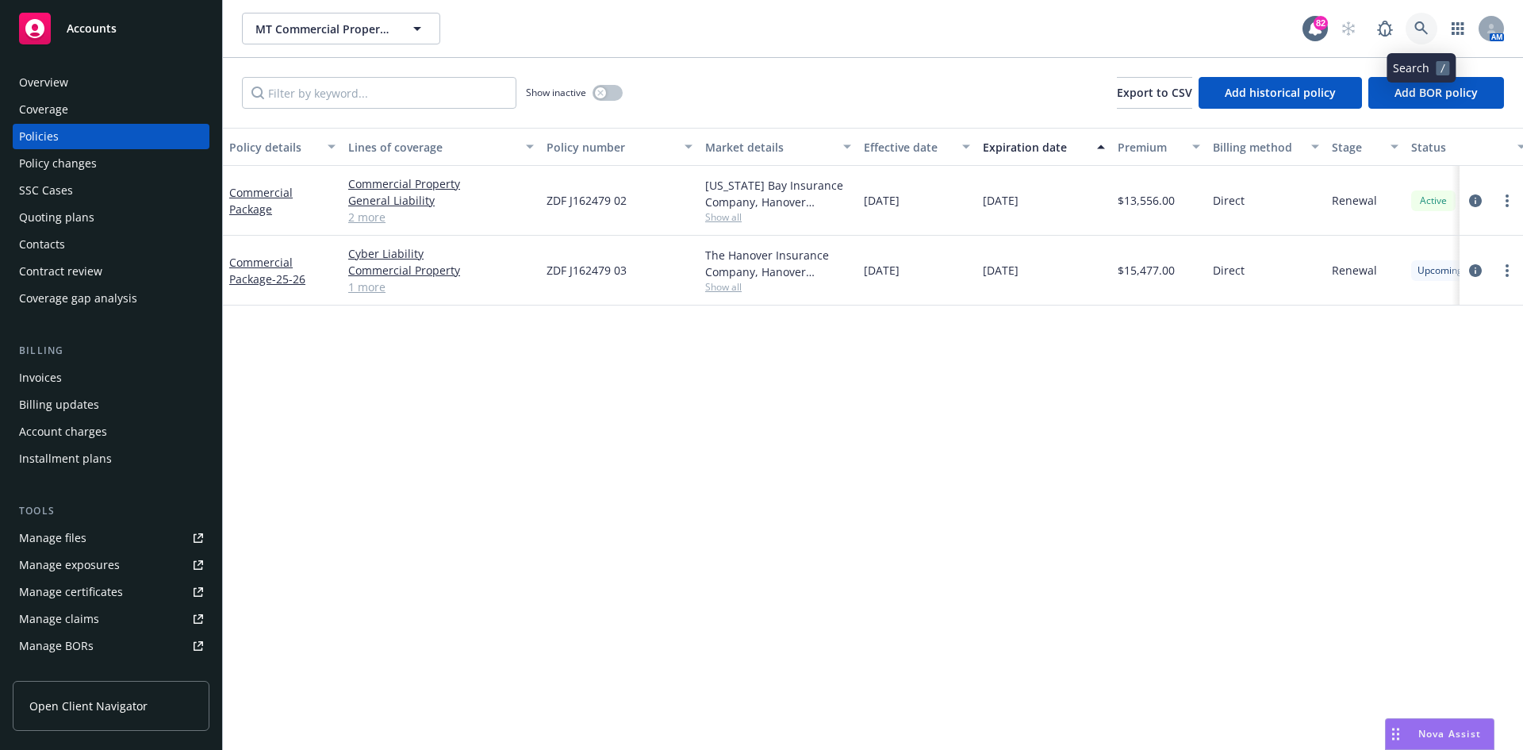
click at [1423, 22] on icon at bounding box center [1421, 28] width 14 height 14
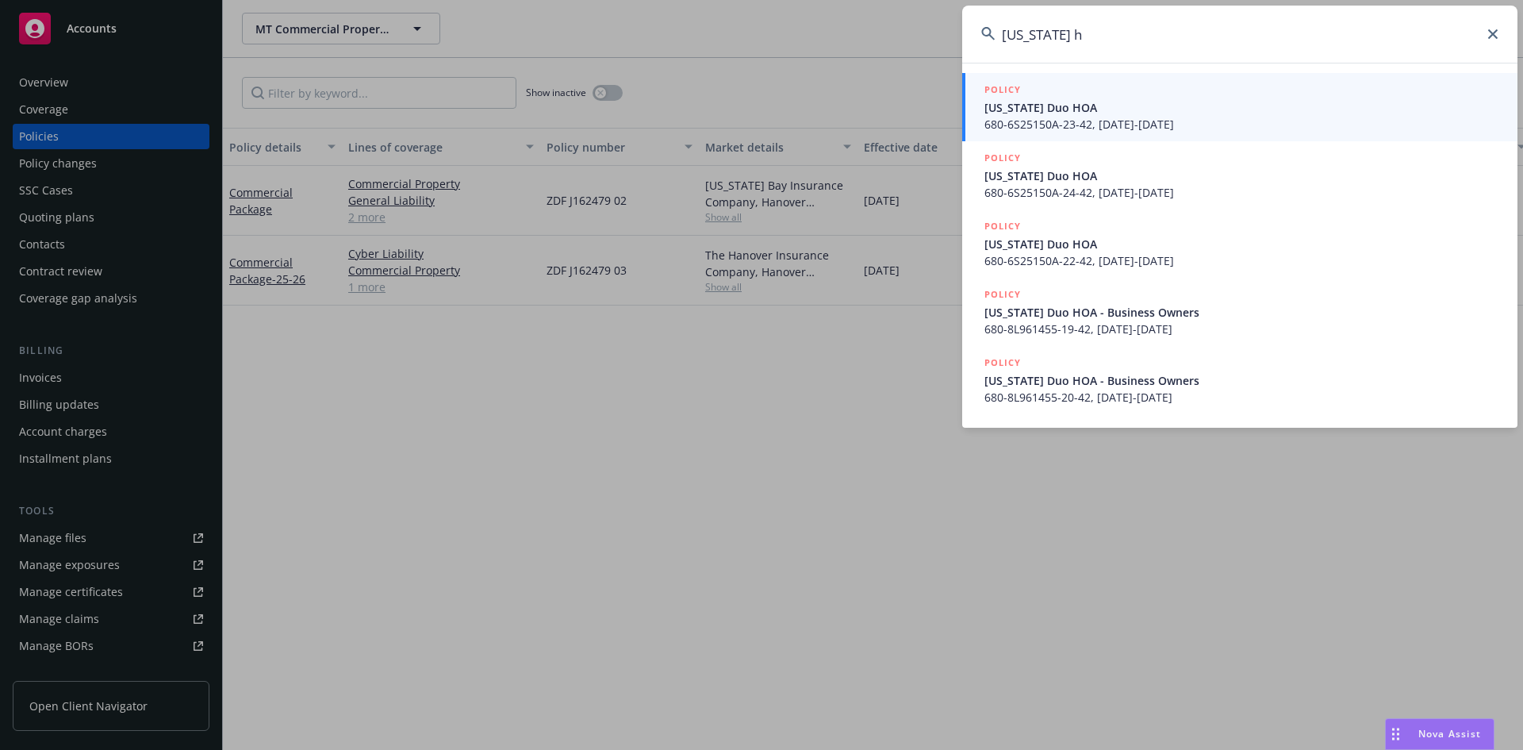
type input "delaware h"
click at [1011, 91] on h5 "POLICY" at bounding box center [1002, 90] width 36 height 16
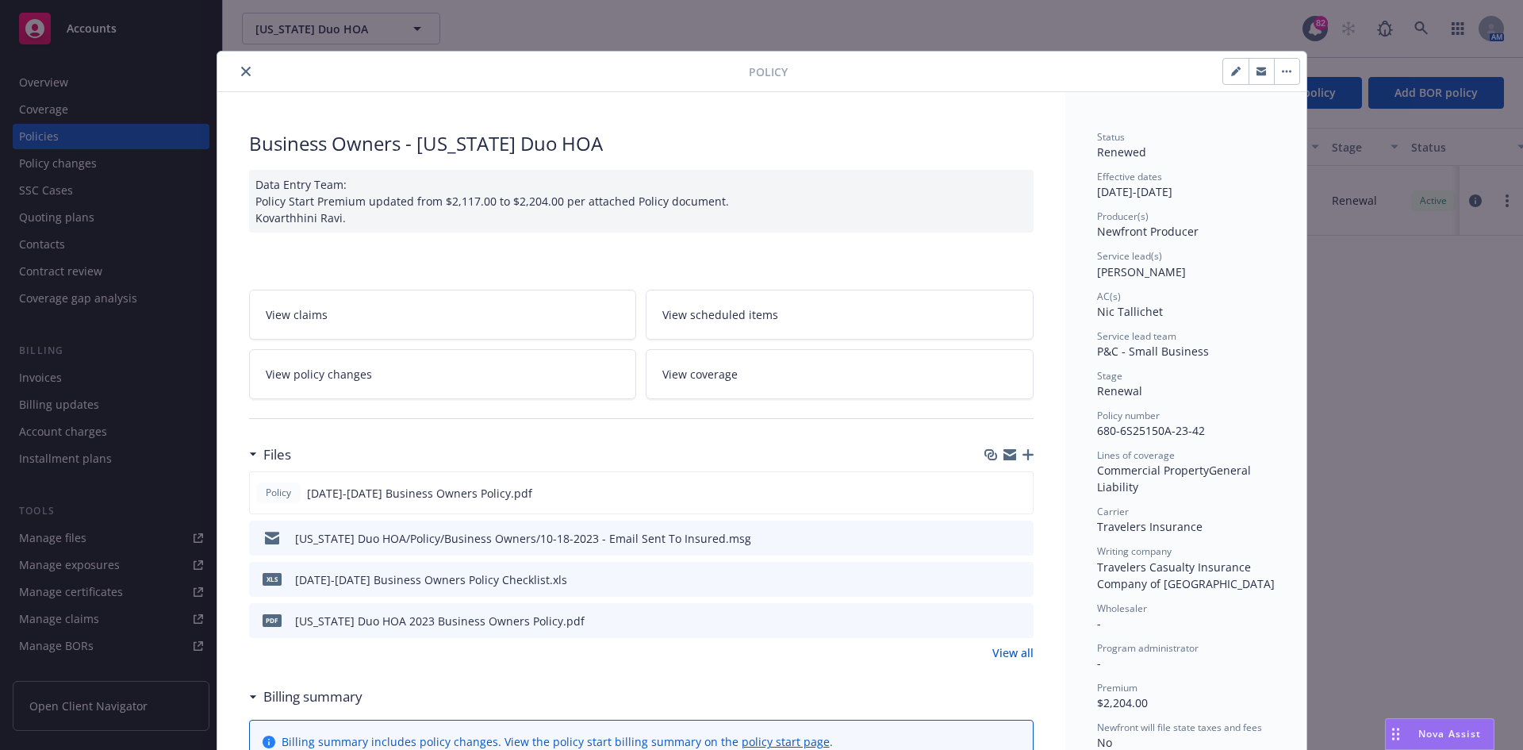
click at [236, 73] on button "close" at bounding box center [245, 71] width 19 height 19
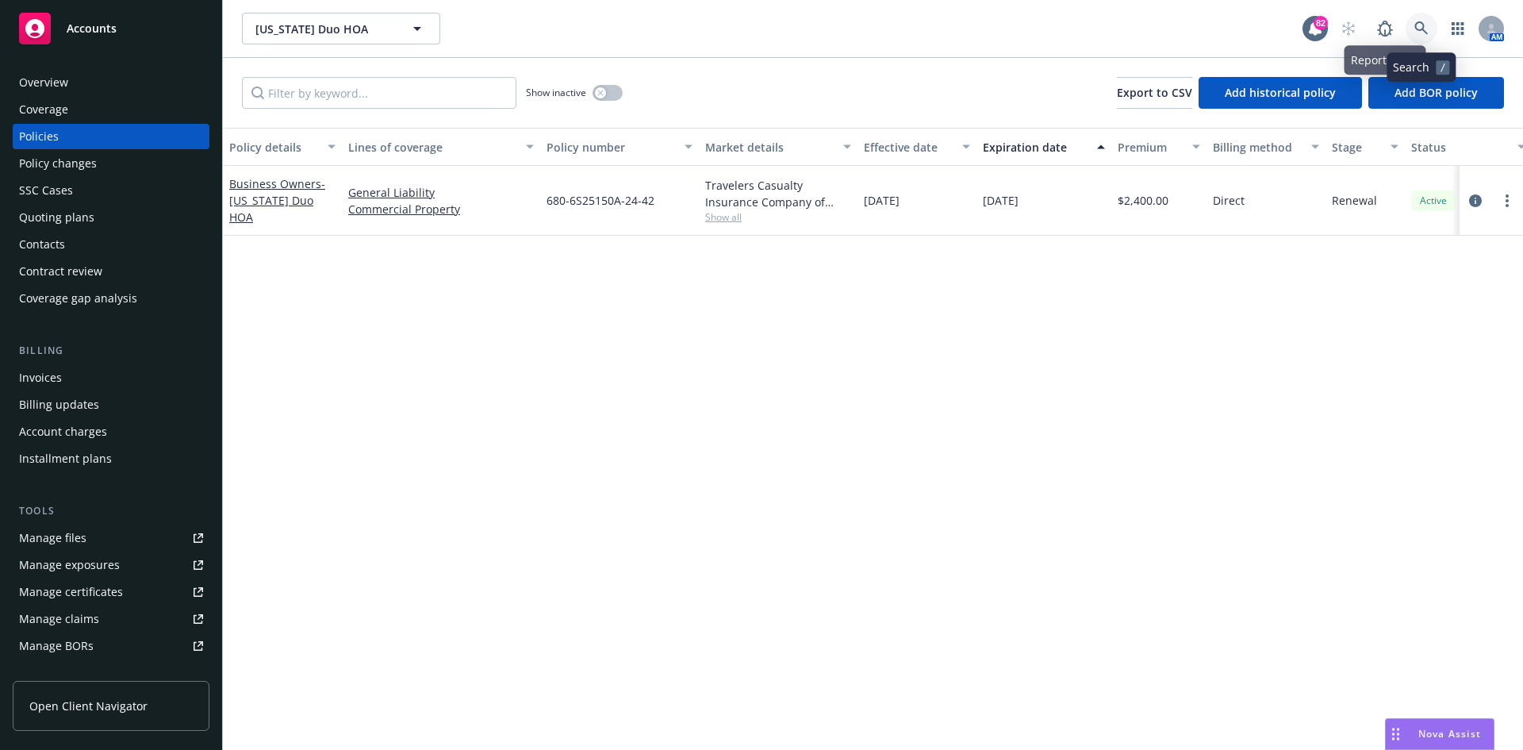
click at [1414, 25] on link at bounding box center [1422, 29] width 32 height 32
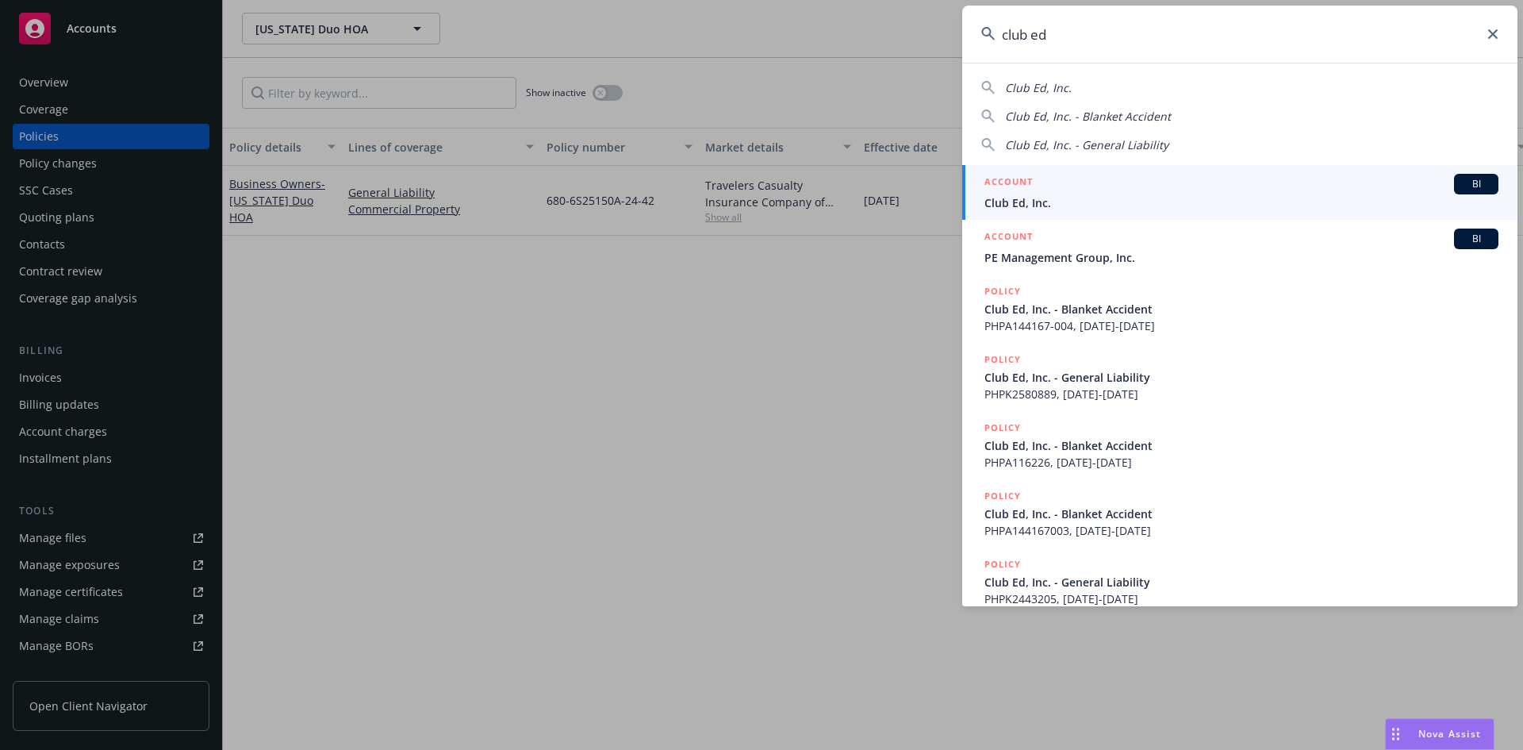
type input "club ed"
click at [1013, 172] on link "ACCOUNT BI Club Ed, Inc." at bounding box center [1239, 192] width 555 height 55
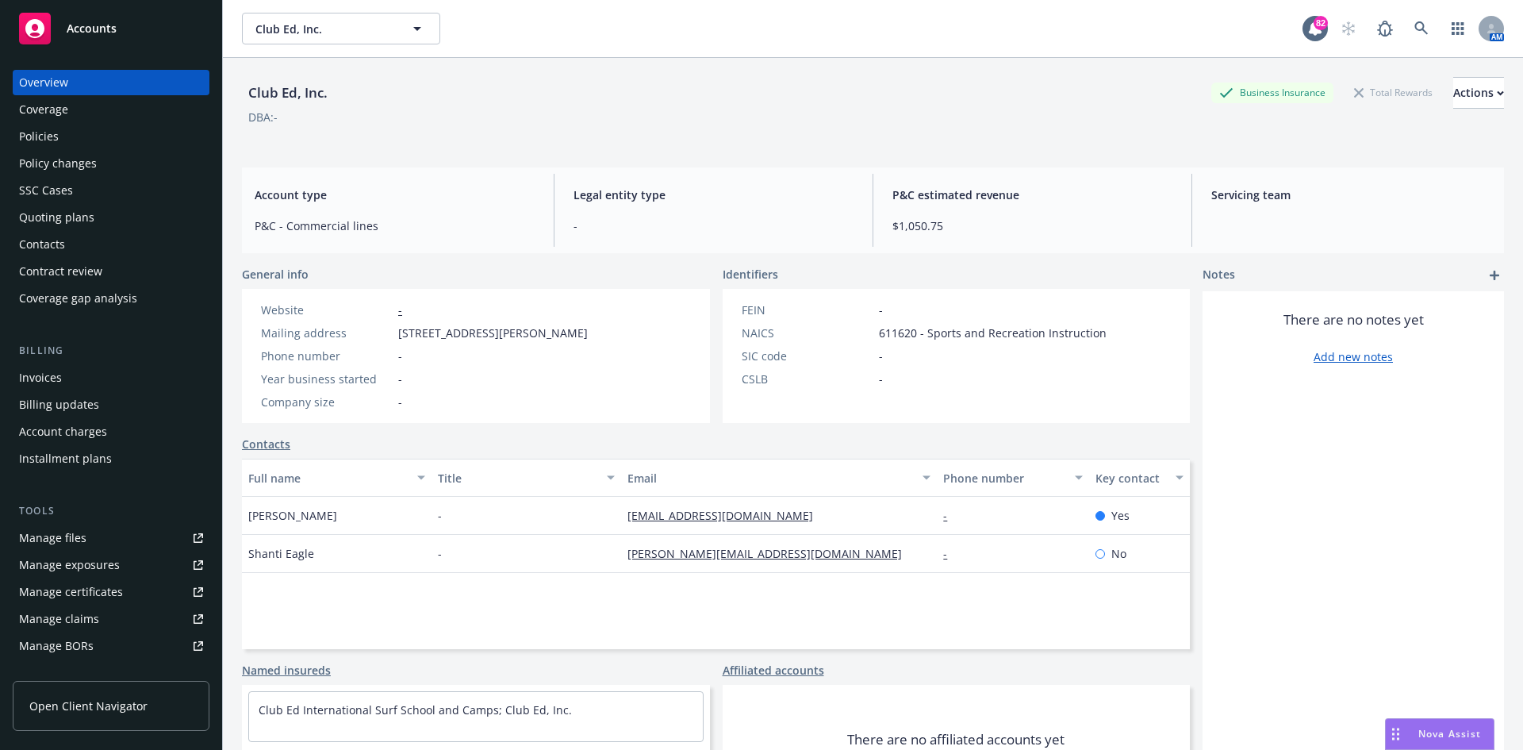
click at [80, 121] on div "Coverage" at bounding box center [111, 109] width 184 height 25
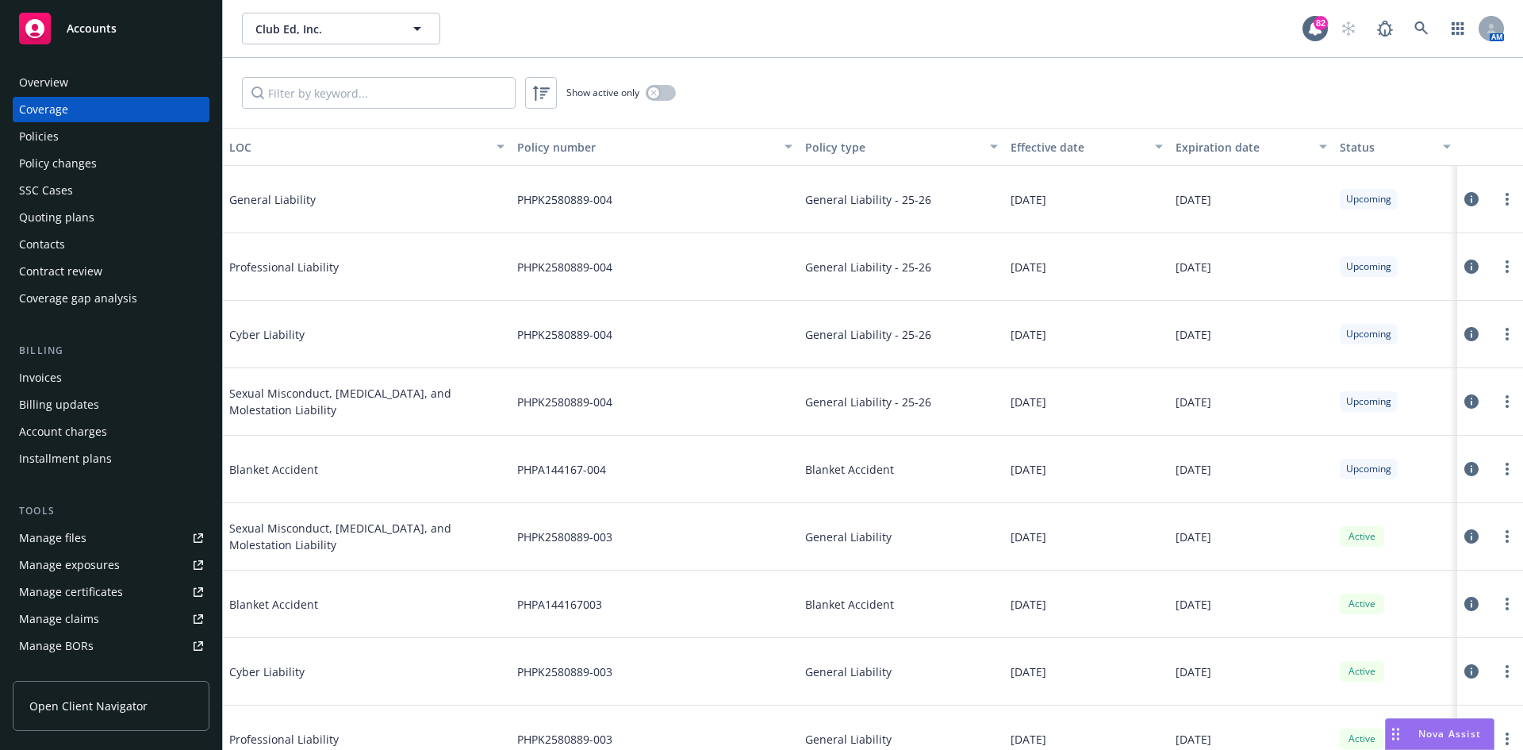
click at [55, 136] on div "Policies" at bounding box center [39, 136] width 40 height 25
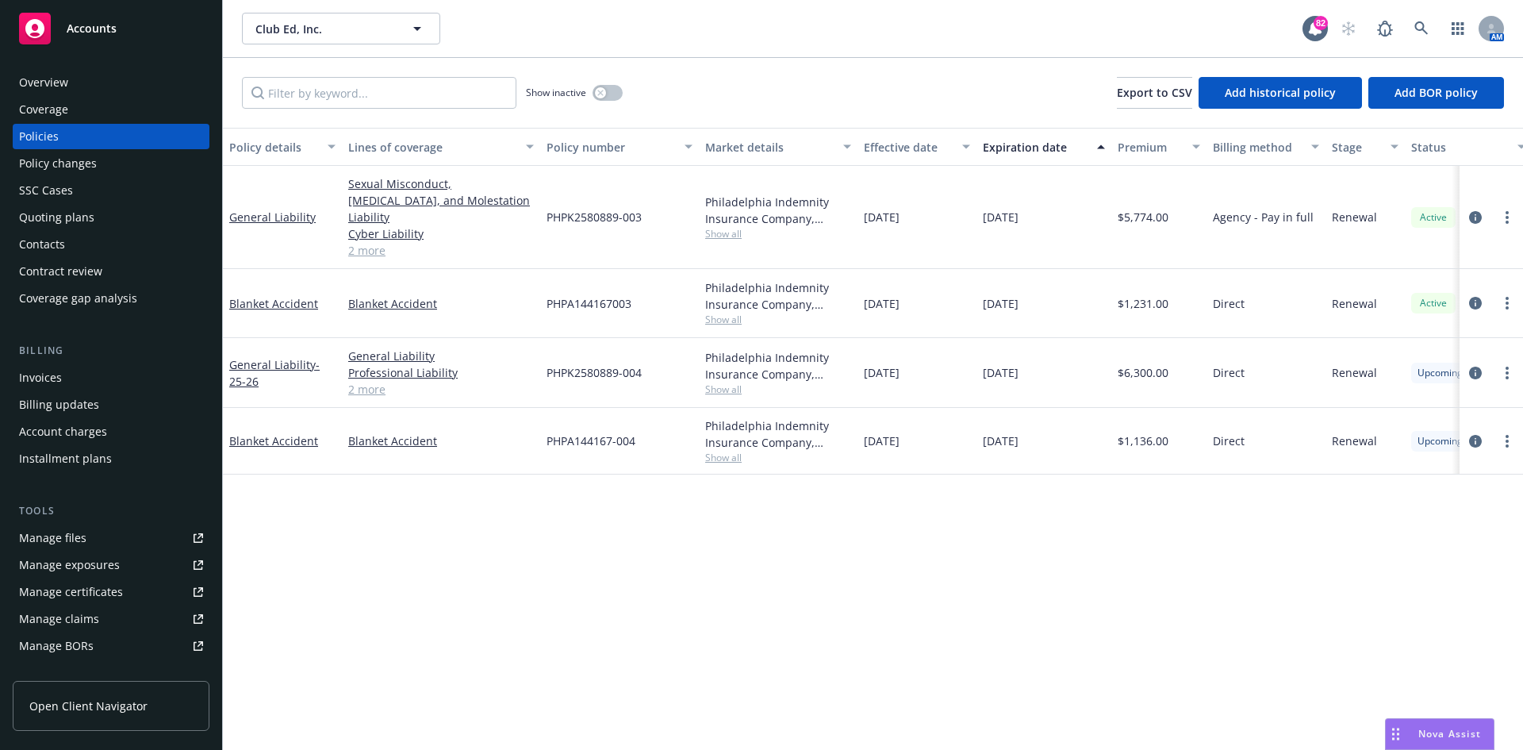
click at [68, 386] on div "Invoices" at bounding box center [111, 377] width 184 height 25
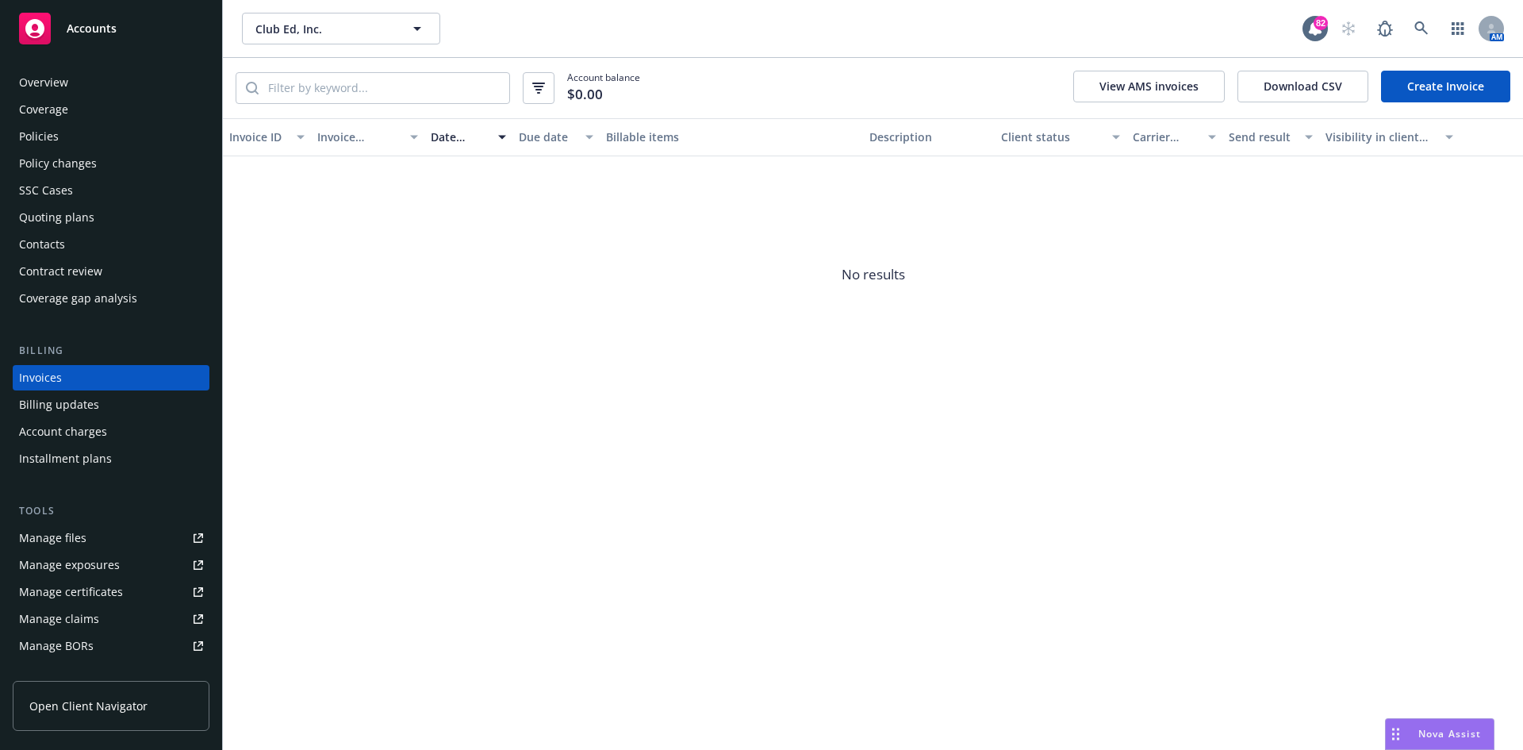
click at [67, 134] on div "Policies" at bounding box center [111, 136] width 184 height 25
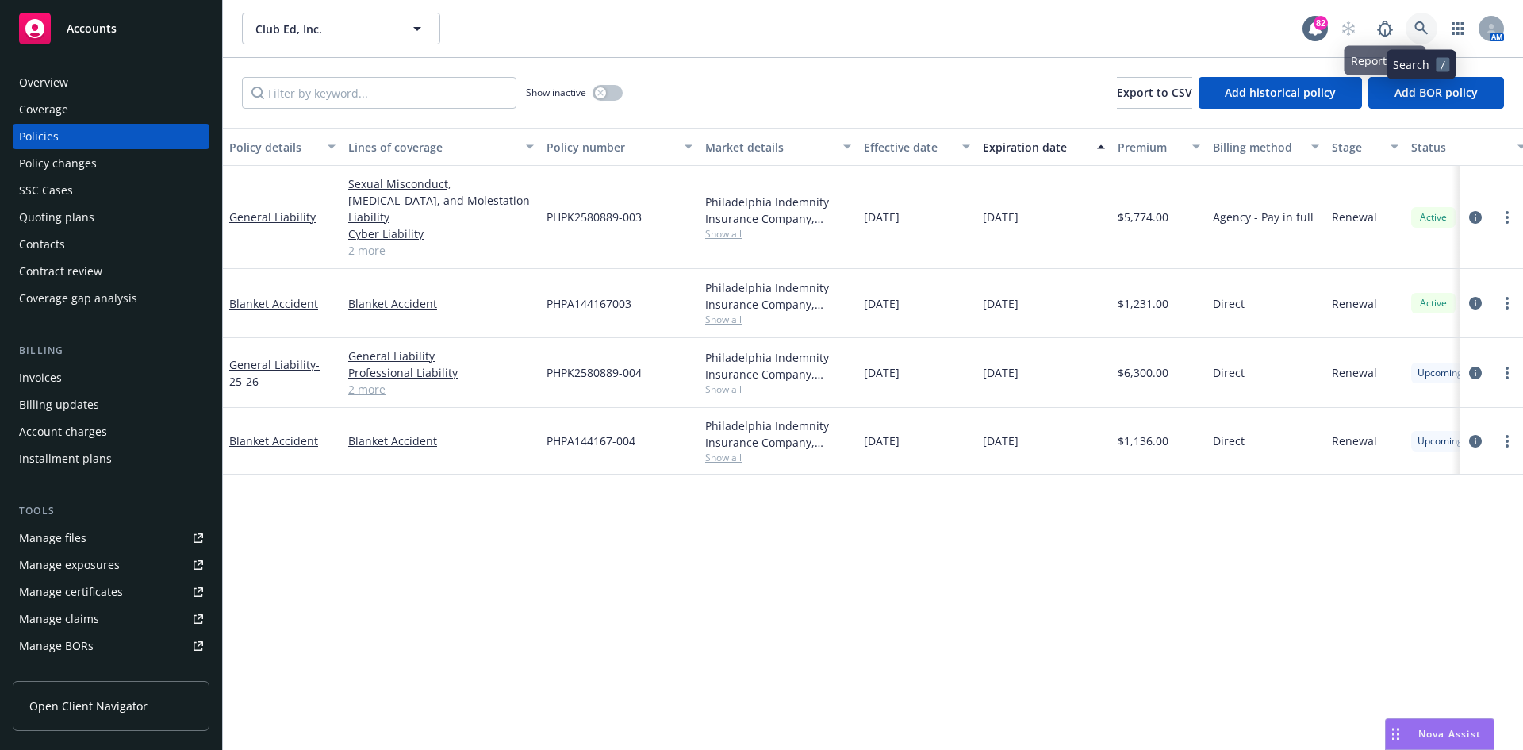
click at [1420, 28] on icon at bounding box center [1421, 28] width 14 height 14
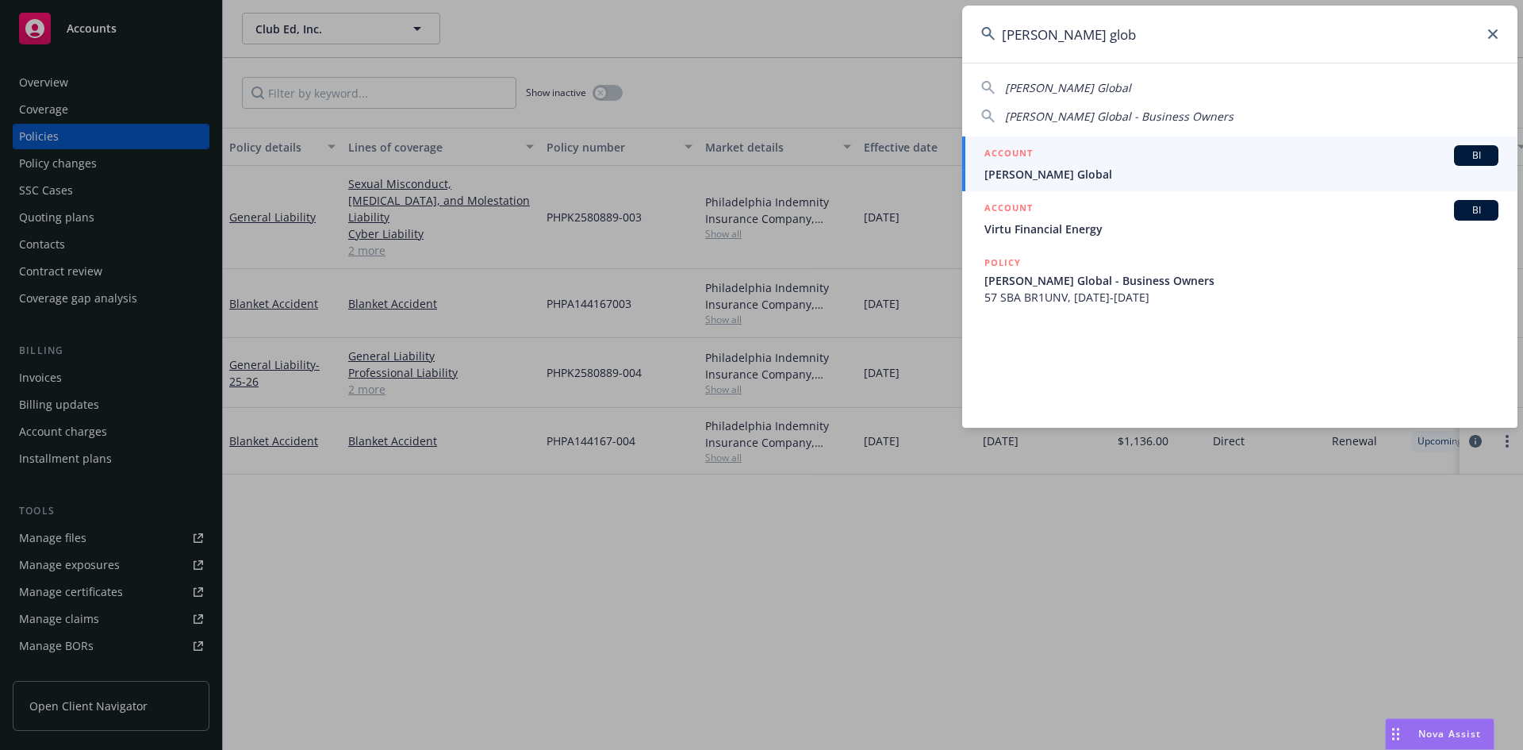
type input "gilbert glob"
click at [1008, 146] on h5 "ACCOUNT" at bounding box center [1008, 154] width 48 height 19
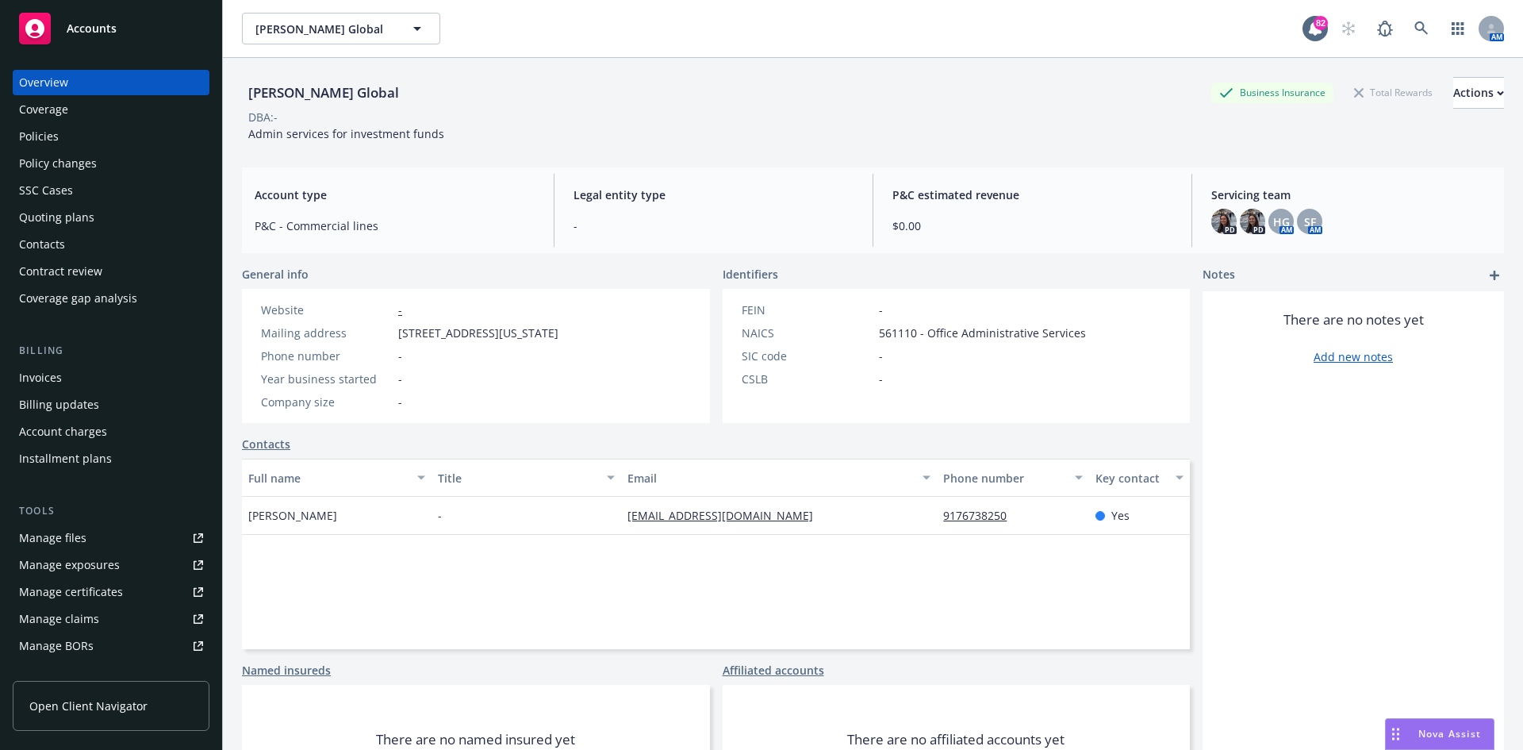
click at [122, 136] on div "Policies" at bounding box center [111, 136] width 184 height 25
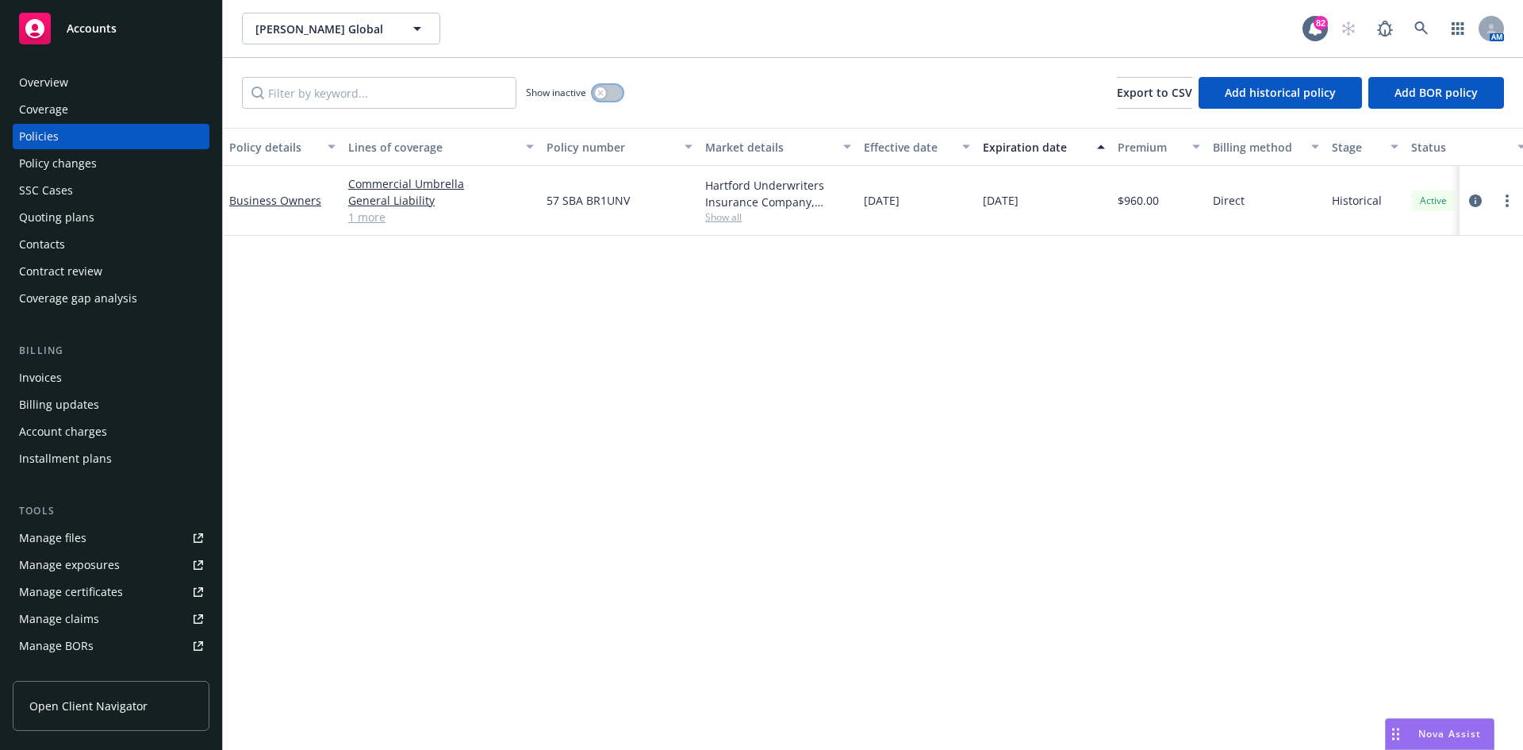
click at [597, 91] on div "button" at bounding box center [600, 92] width 11 height 11
click at [612, 91] on icon "button" at bounding box center [614, 92] width 6 height 5
